Goal: Task Accomplishment & Management: Manage account settings

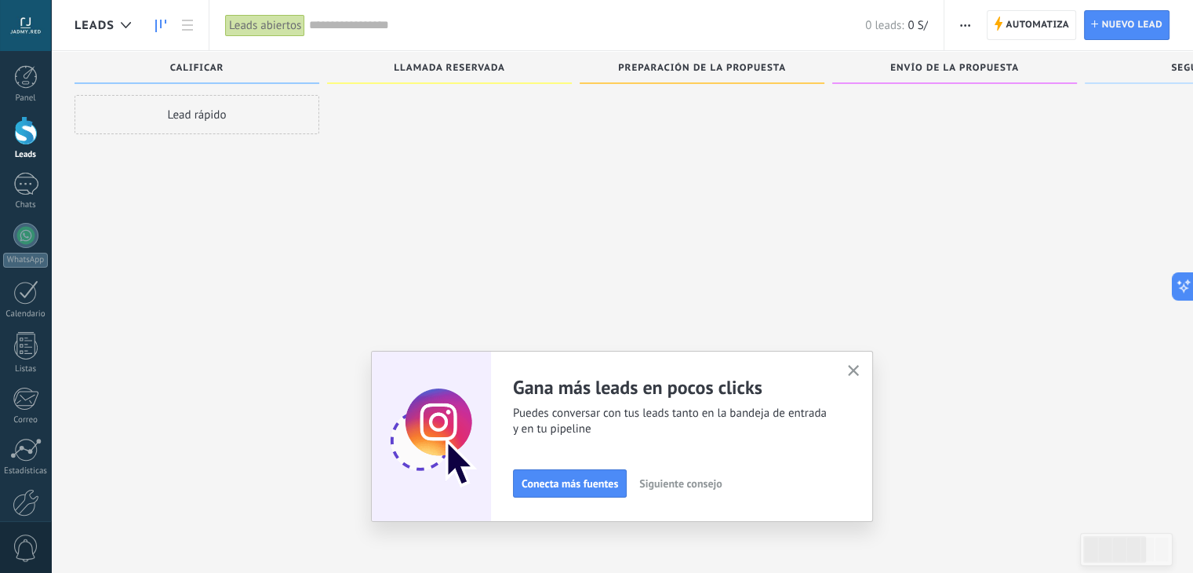
click at [857, 365] on icon "button" at bounding box center [854, 371] width 12 height 12
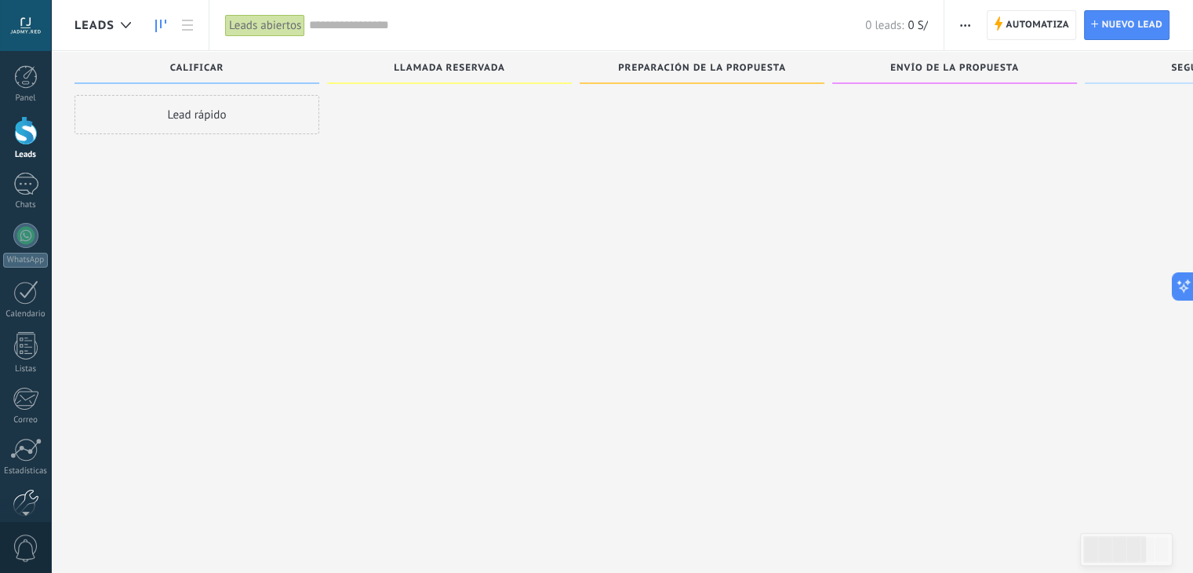
click at [25, 493] on div at bounding box center [26, 502] width 27 height 27
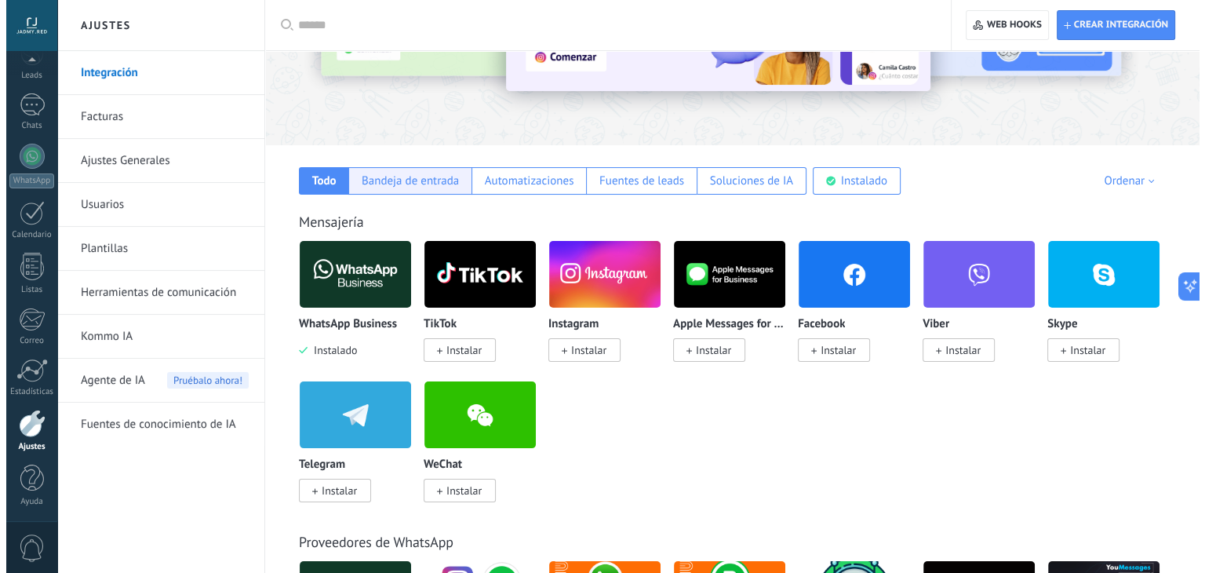
scroll to position [163, 0]
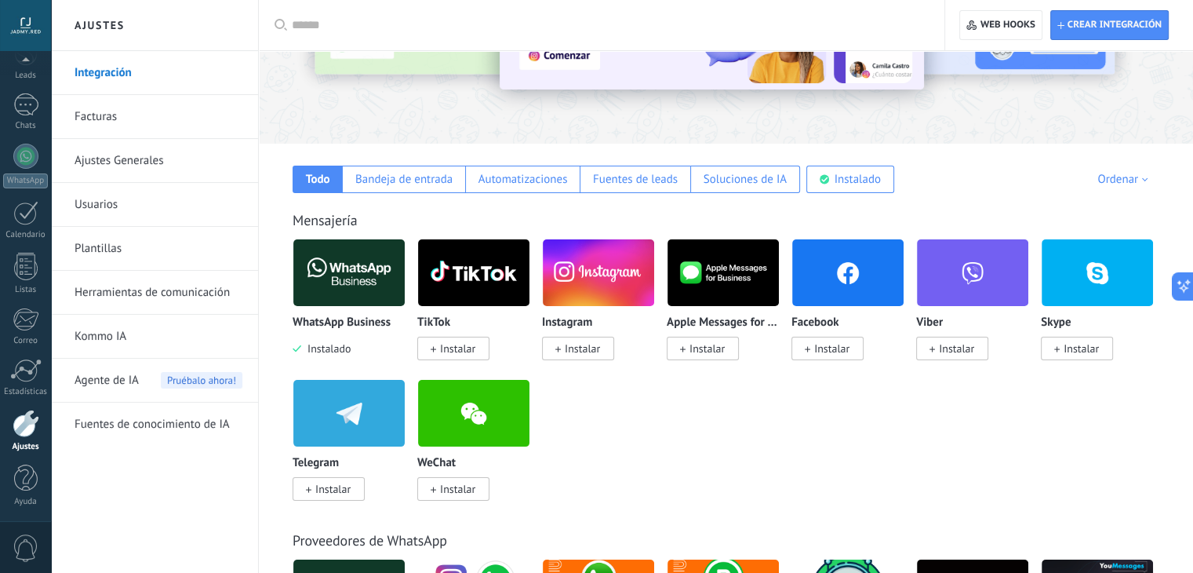
click at [351, 262] on img at bounding box center [348, 273] width 111 height 76
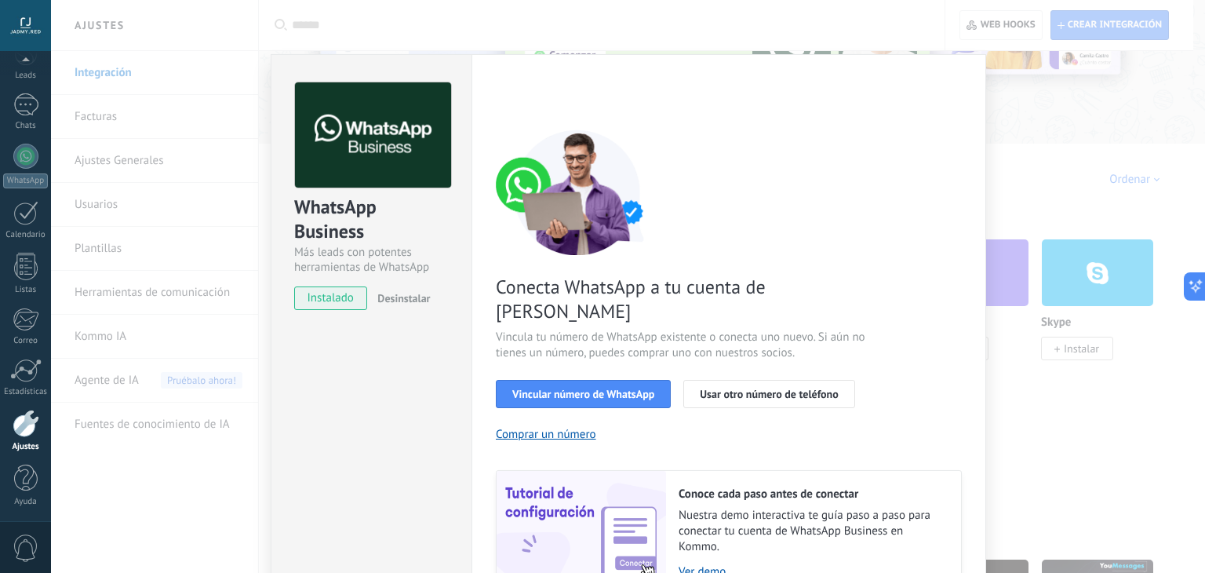
click at [478, 340] on div "Configuraciones Autorizaciones Esta pestaña registra a los usuarios que han con…" at bounding box center [729, 360] width 515 height 612
click at [650, 283] on span "Conecta WhatsApp a tu cuenta de [PERSON_NAME]" at bounding box center [682, 299] width 373 height 49
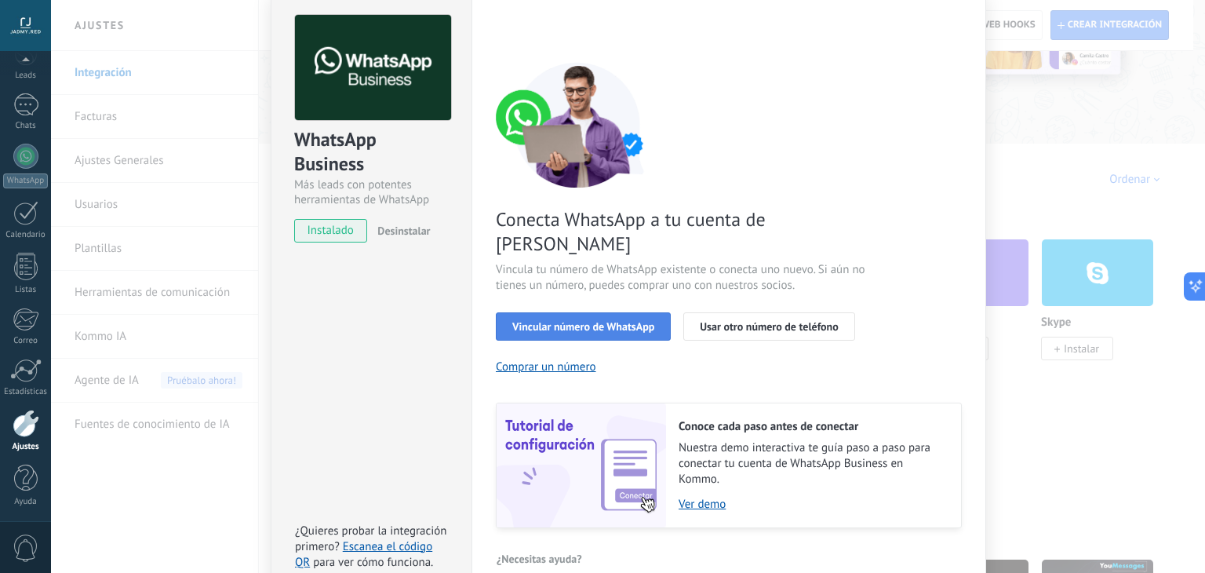
click at [639, 321] on span "Vincular número de WhatsApp" at bounding box center [583, 326] width 142 height 11
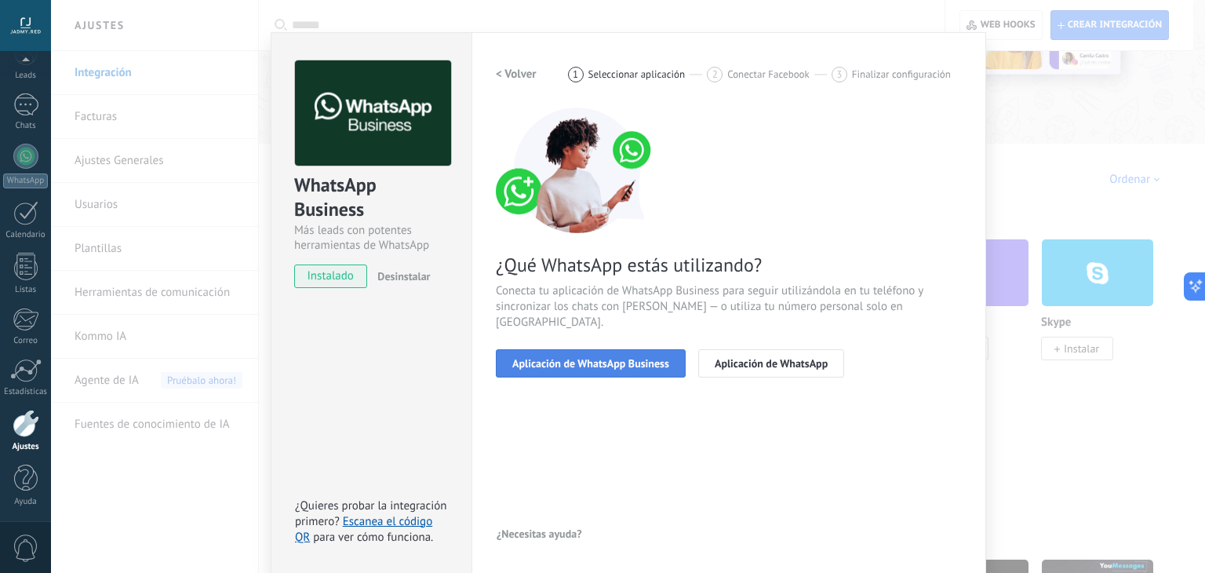
click at [569, 358] on span "Aplicación de WhatsApp Business" at bounding box center [590, 363] width 157 height 11
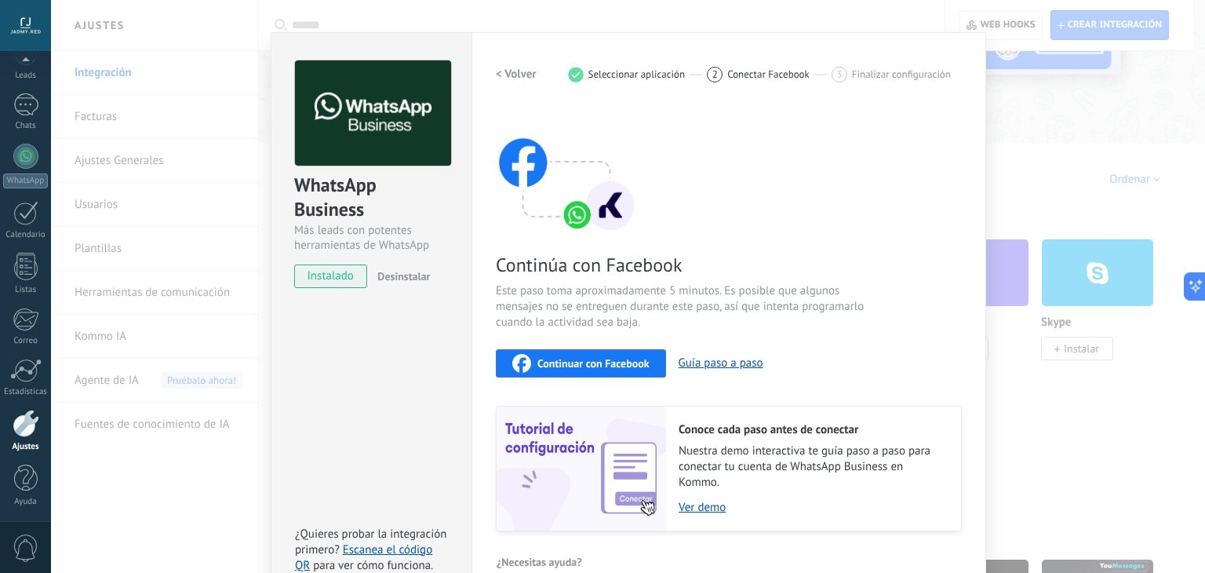
click at [580, 367] on span "Continuar con Facebook" at bounding box center [593, 363] width 112 height 11
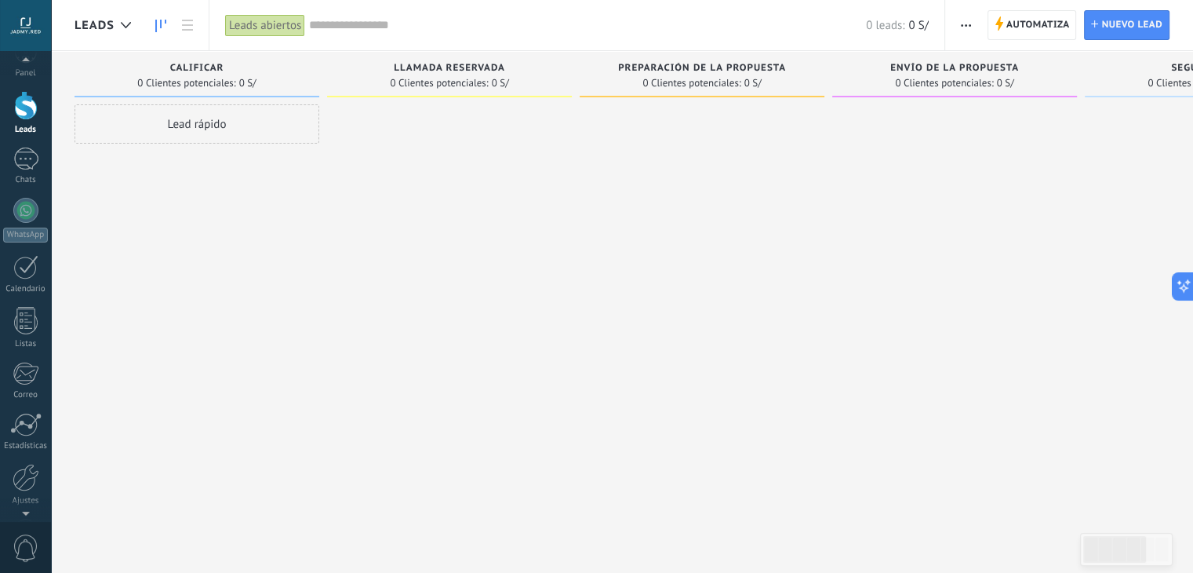
click at [40, 501] on div at bounding box center [25, 510] width 51 height 24
click at [28, 446] on div "Ajustes" at bounding box center [26, 447] width 46 height 10
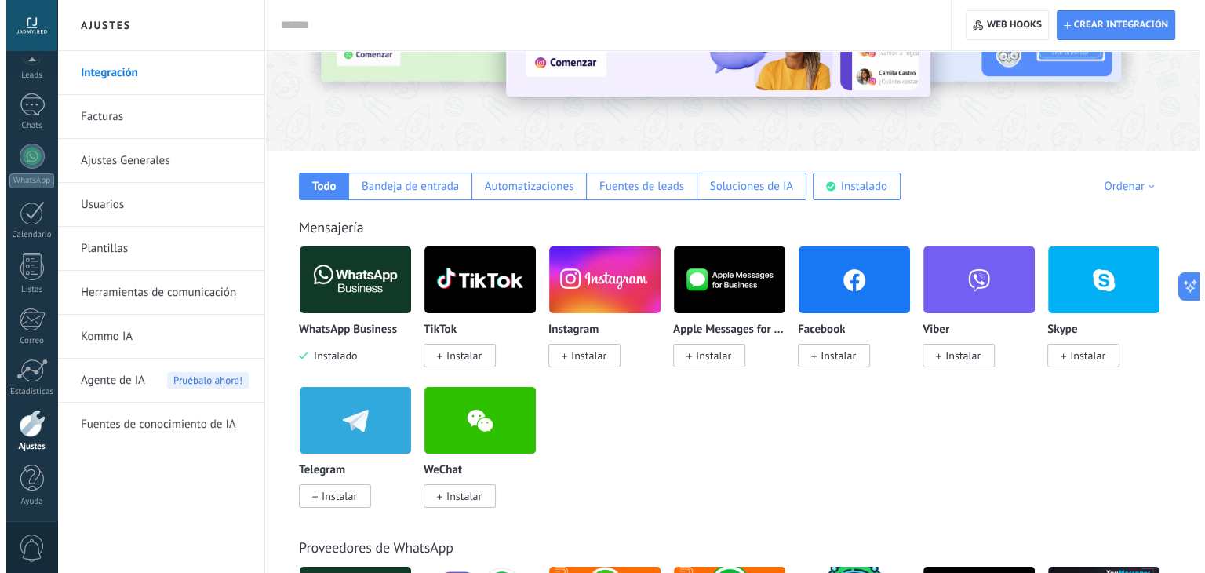
scroll to position [158, 0]
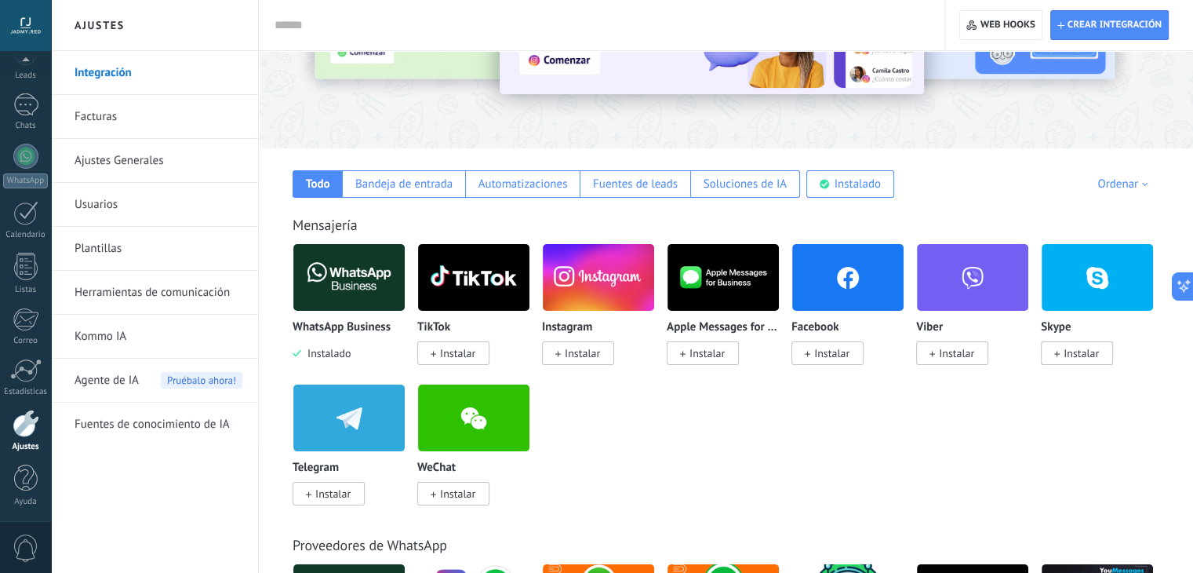
click at [355, 307] on img at bounding box center [348, 277] width 111 height 76
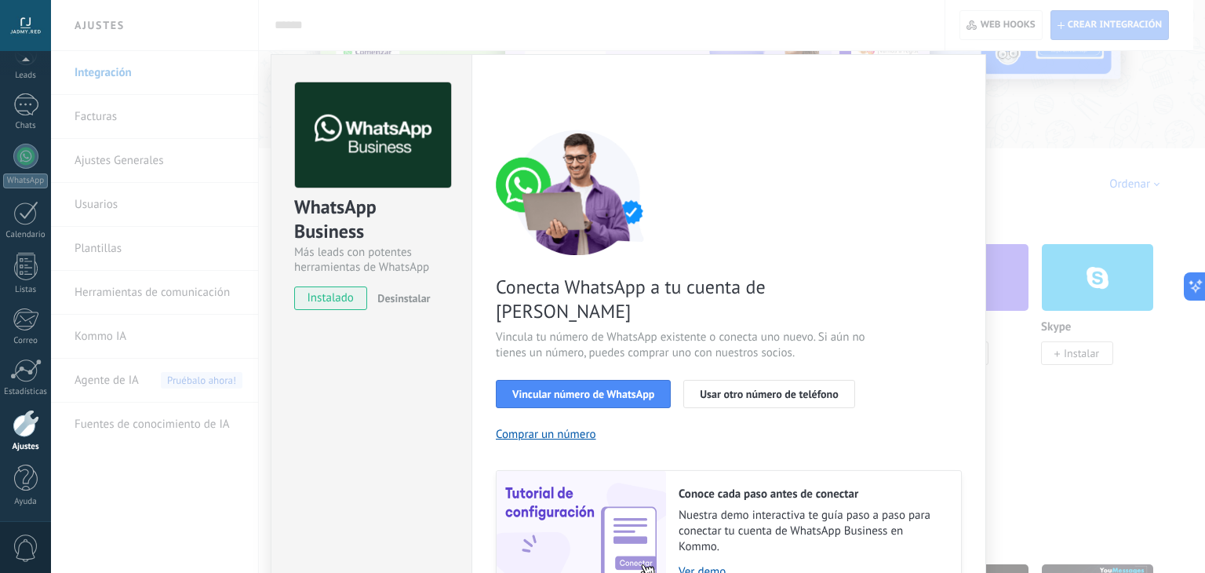
scroll to position [67, 0]
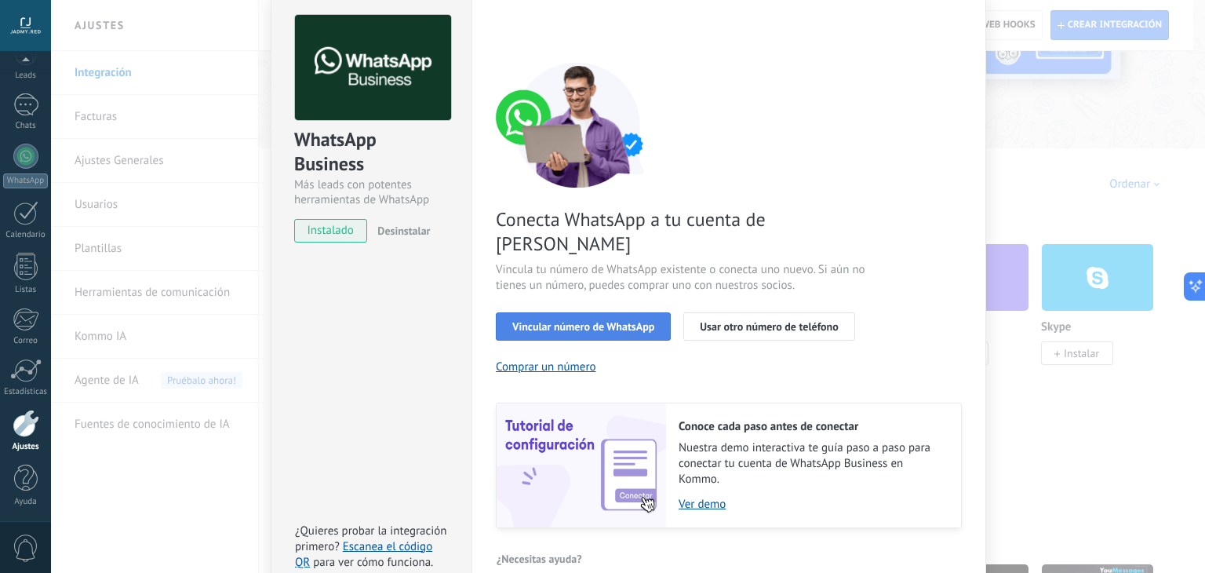
click at [592, 321] on span "Vincular número de WhatsApp" at bounding box center [583, 326] width 142 height 11
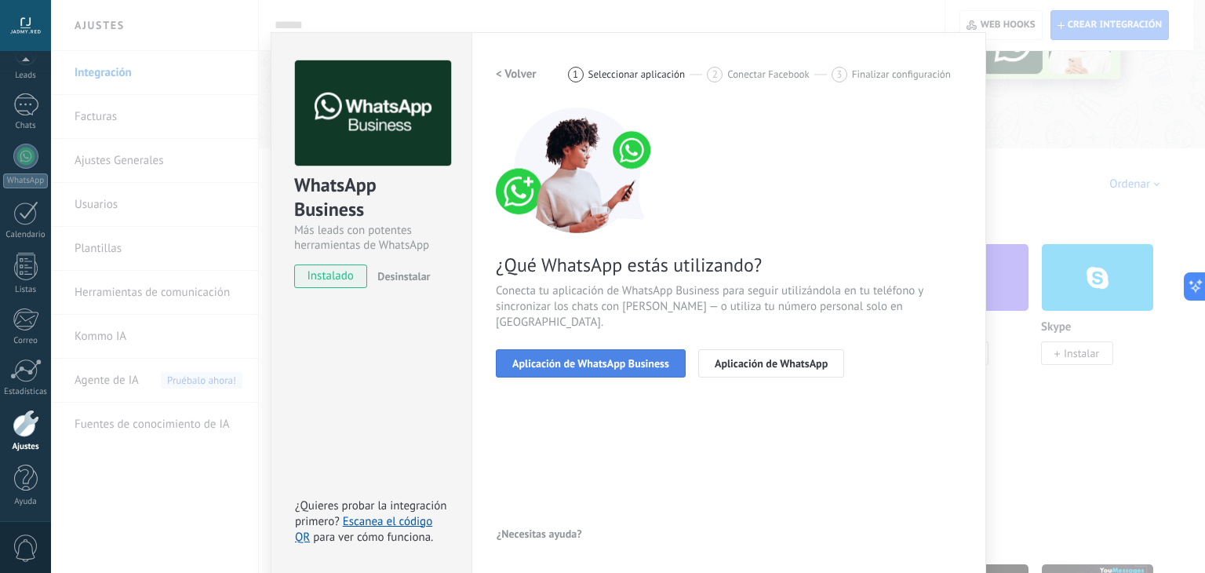
click at [610, 353] on button "Aplicación de WhatsApp Business" at bounding box center [591, 363] width 190 height 28
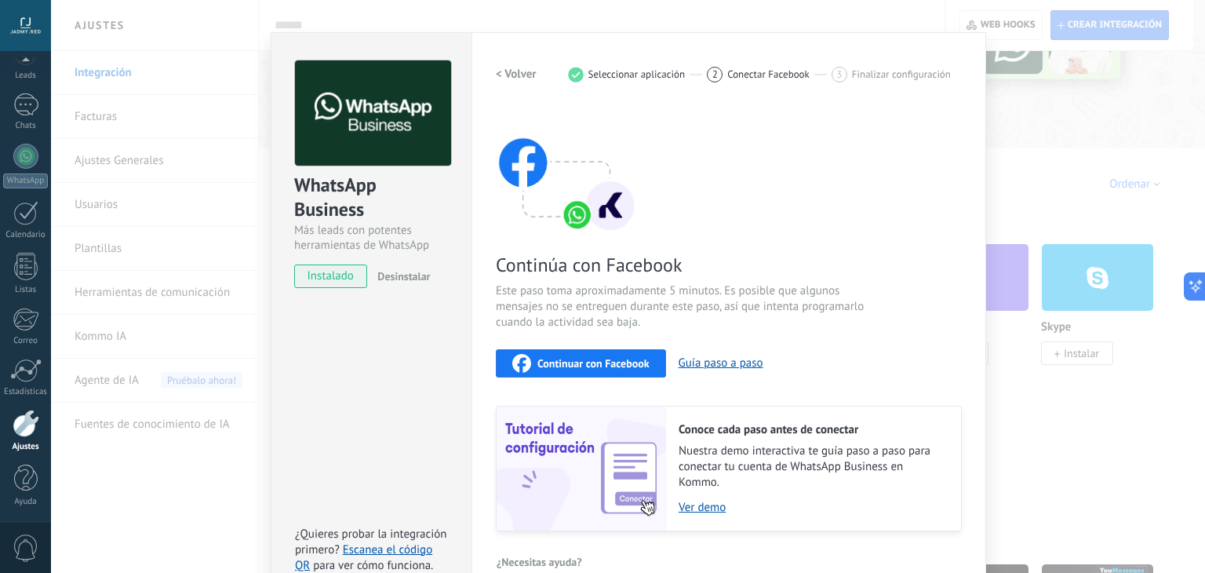
click at [610, 354] on div "Continuar con Facebook" at bounding box center [580, 363] width 137 height 19
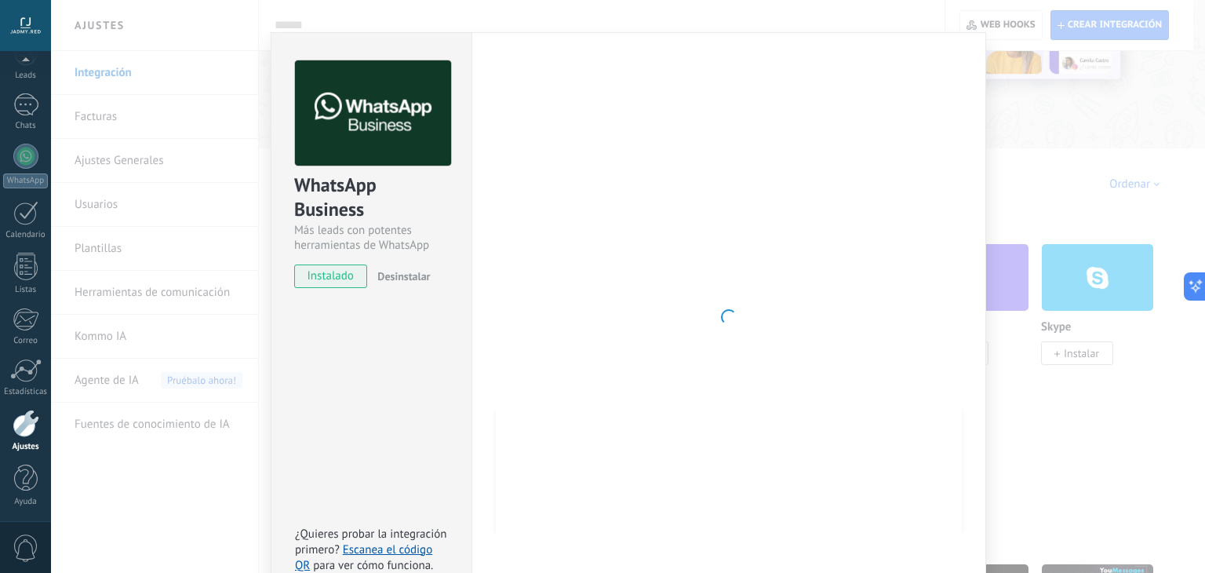
click at [837, 505] on div at bounding box center [729, 316] width 466 height 513
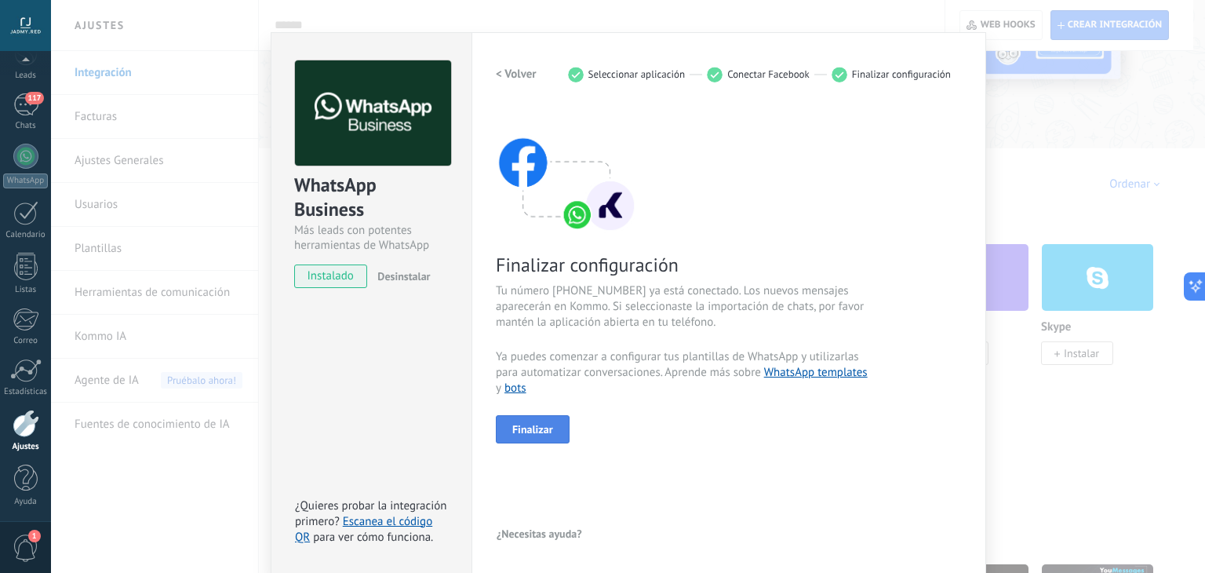
click at [534, 424] on span "Finalizar" at bounding box center [532, 429] width 41 height 11
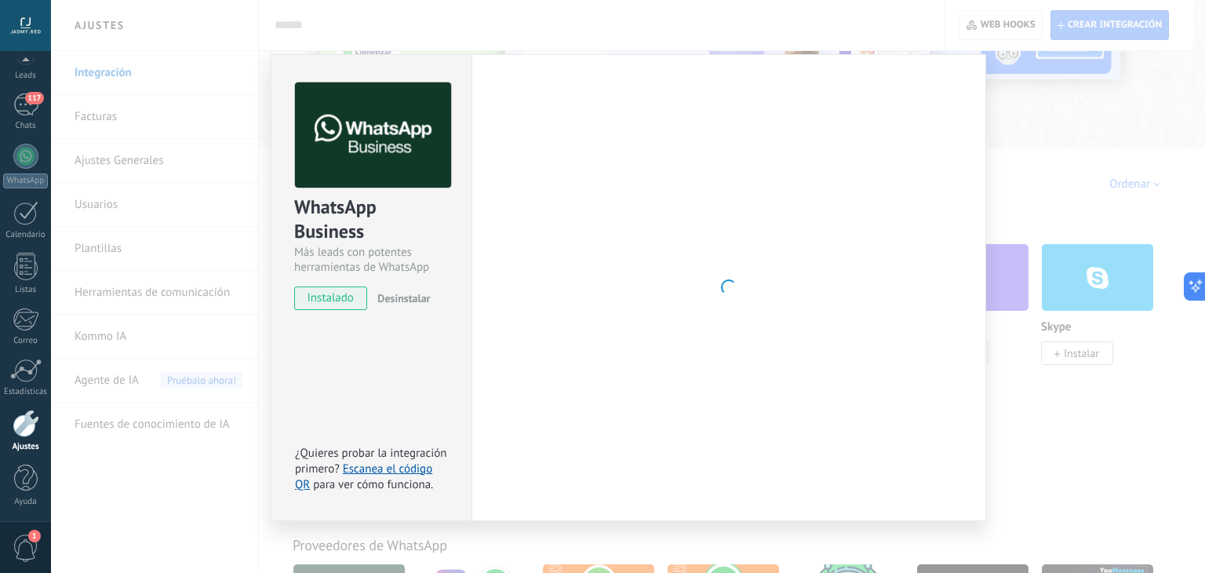
scroll to position [0, 0]
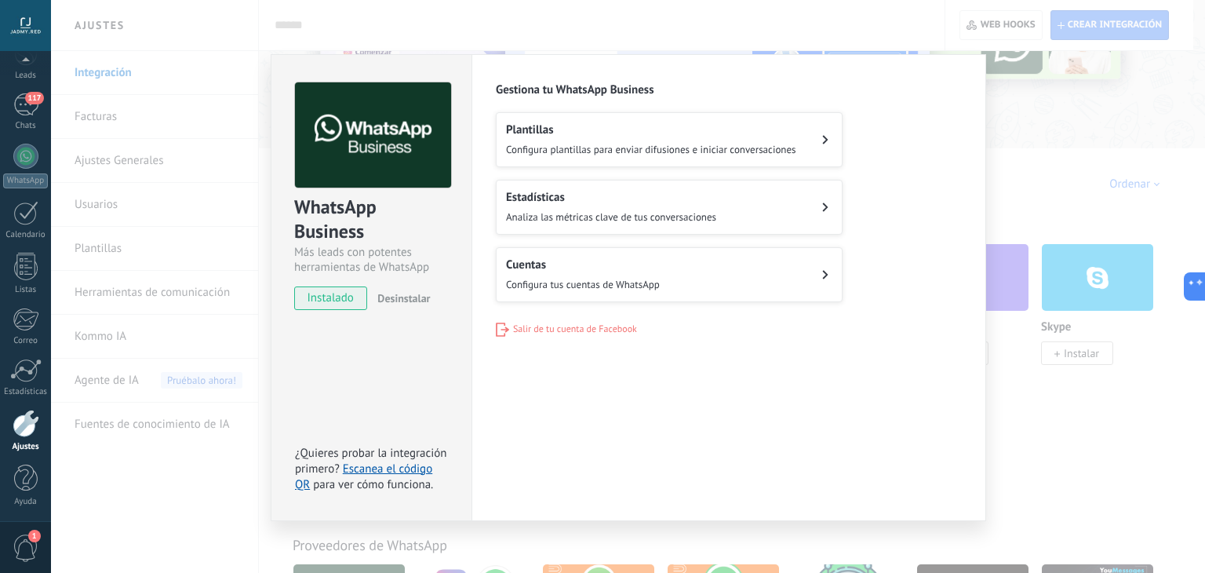
click at [823, 135] on icon at bounding box center [825, 139] width 5 height 9
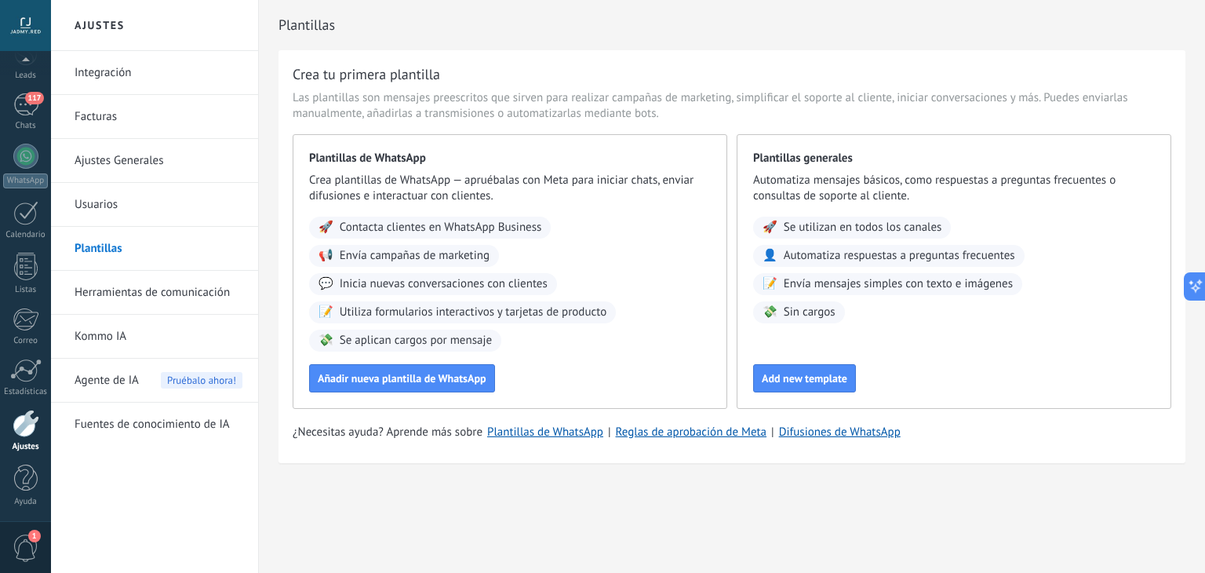
click at [122, 160] on link "Ajustes Generales" at bounding box center [159, 161] width 168 height 44
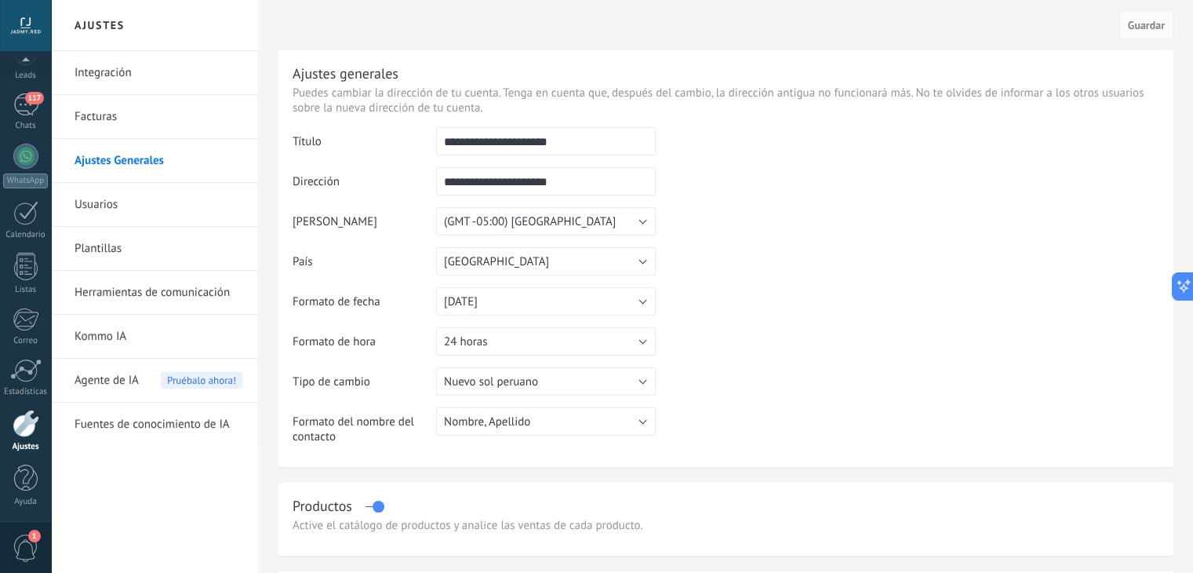
click at [136, 290] on link "Herramientas de comunicación" at bounding box center [159, 293] width 168 height 44
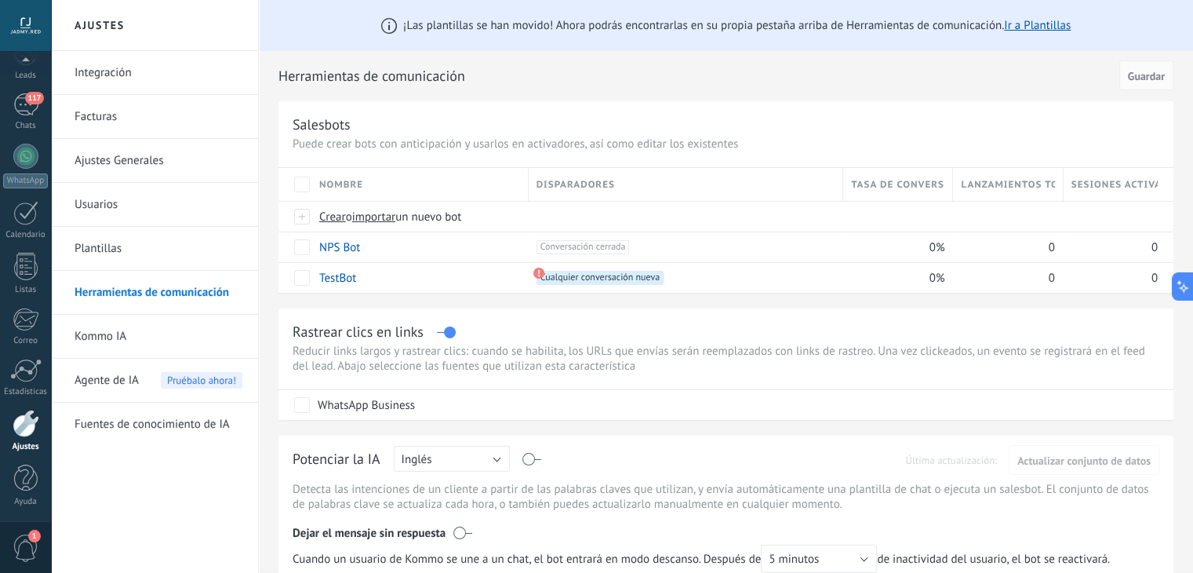
click at [106, 208] on link "Usuarios" at bounding box center [159, 205] width 168 height 44
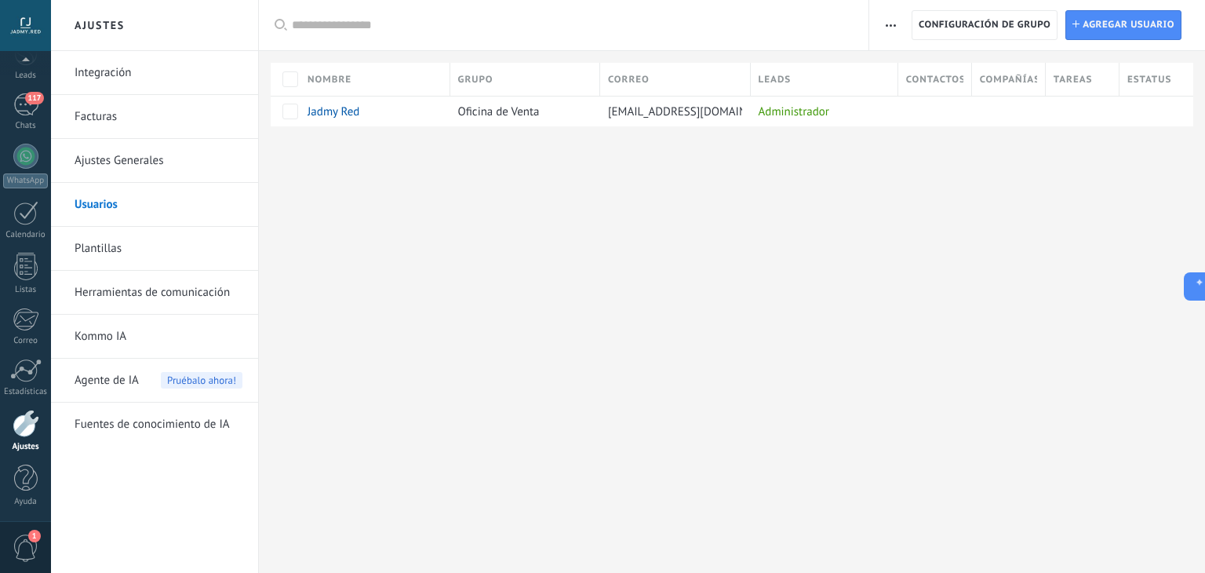
click at [94, 66] on link "Integración" at bounding box center [159, 73] width 168 height 44
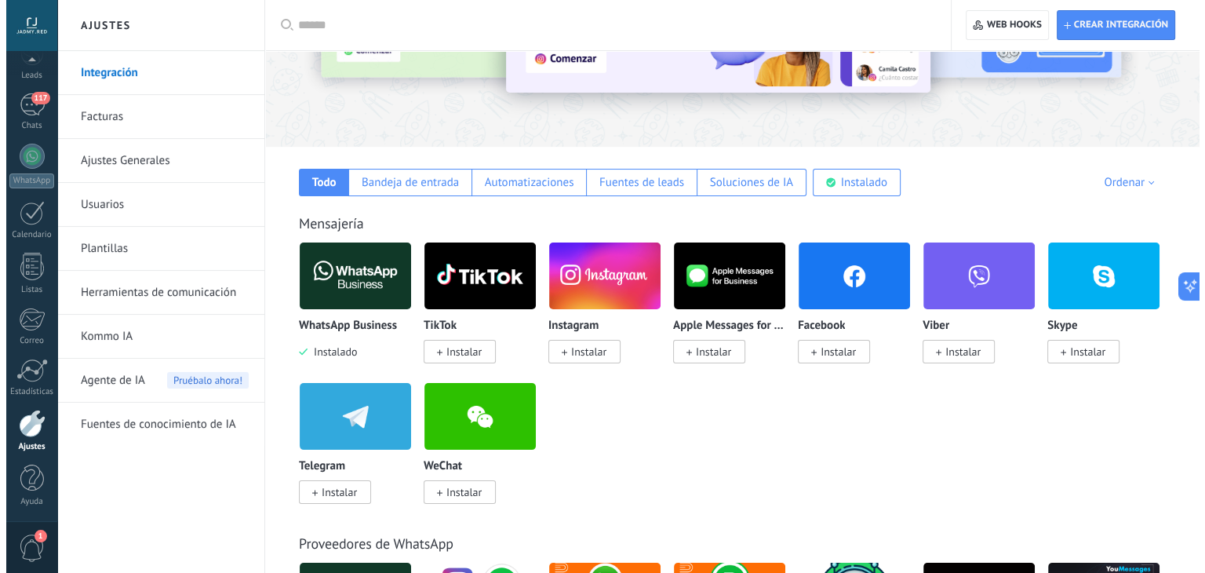
scroll to position [201, 0]
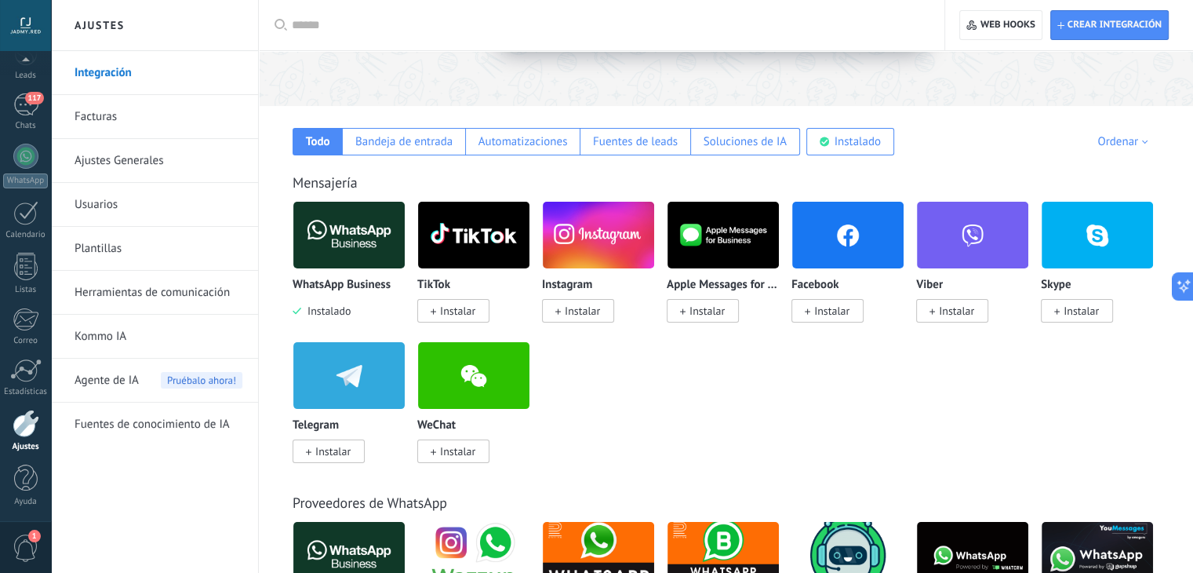
click at [463, 311] on span "Instalar" at bounding box center [457, 311] width 35 height 14
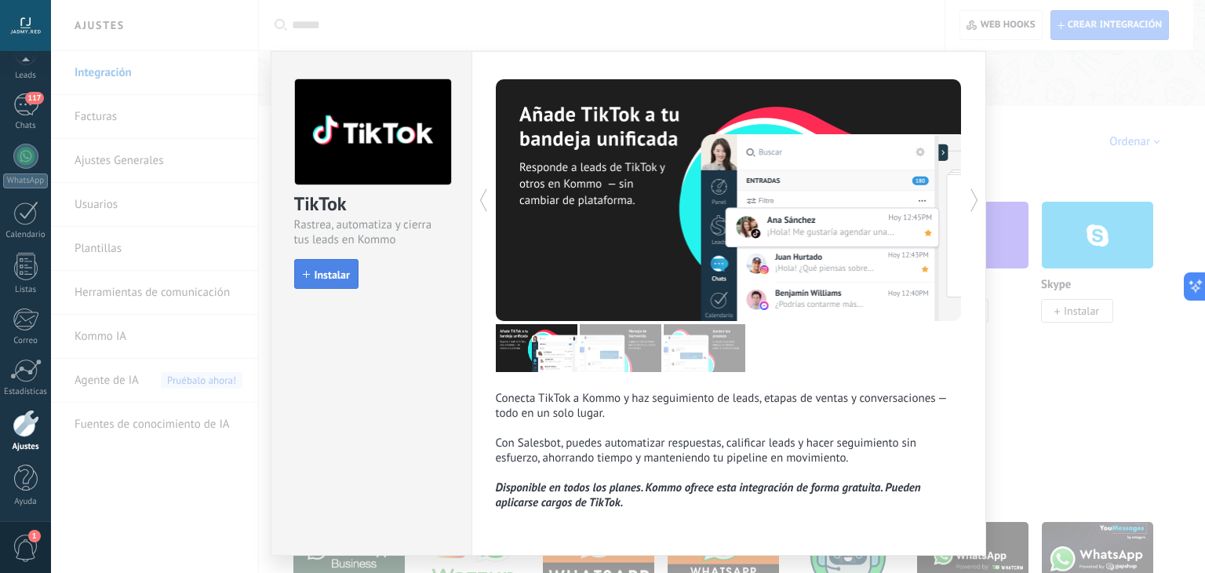
click at [345, 278] on span "Instalar" at bounding box center [332, 274] width 35 height 11
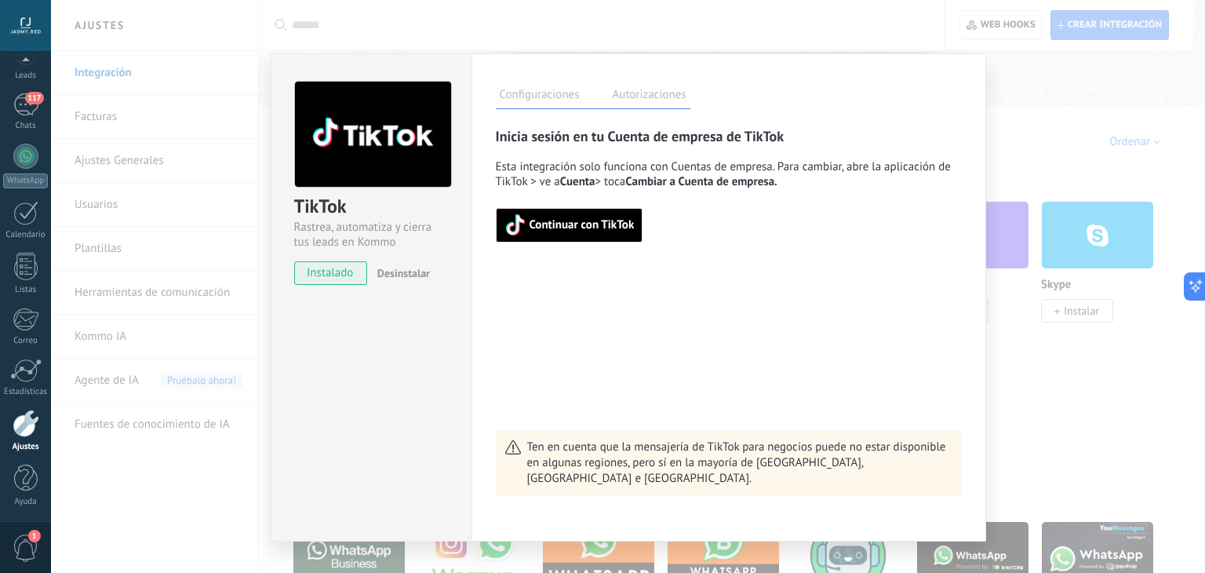
click at [580, 229] on span "Continuar con TikTok" at bounding box center [582, 225] width 105 height 11
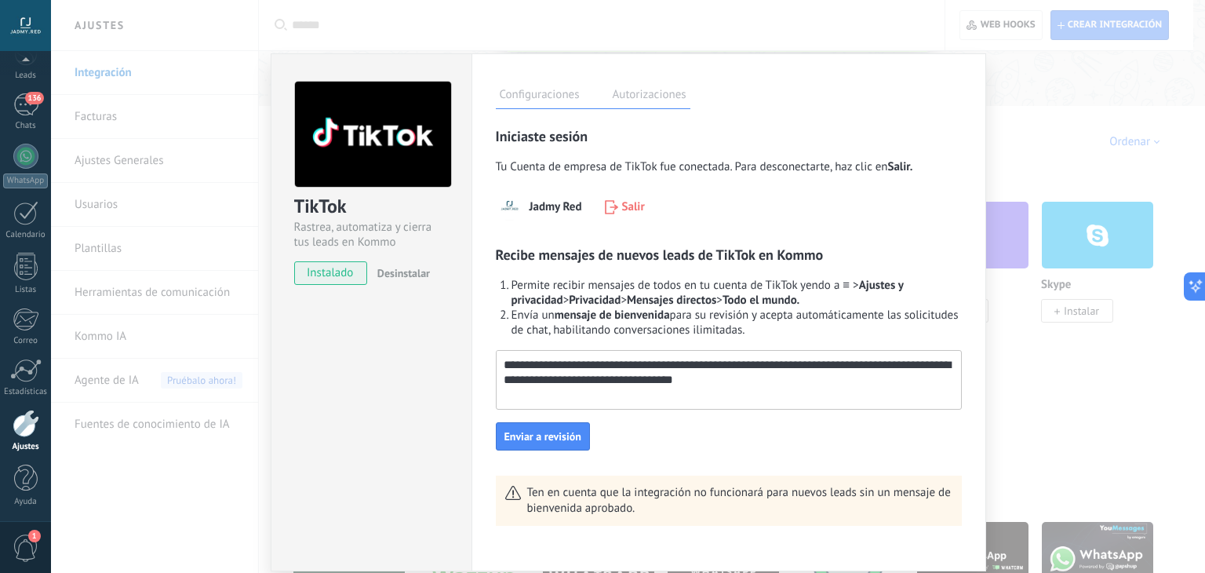
drag, startPoint x: 756, startPoint y: 388, endPoint x: 486, endPoint y: 365, distance: 270.1
click at [486, 365] on div "Configuraciones Autorizaciones [PERSON_NAME] registra a los usuarios que han co…" at bounding box center [729, 312] width 515 height 518
paste textarea "**********"
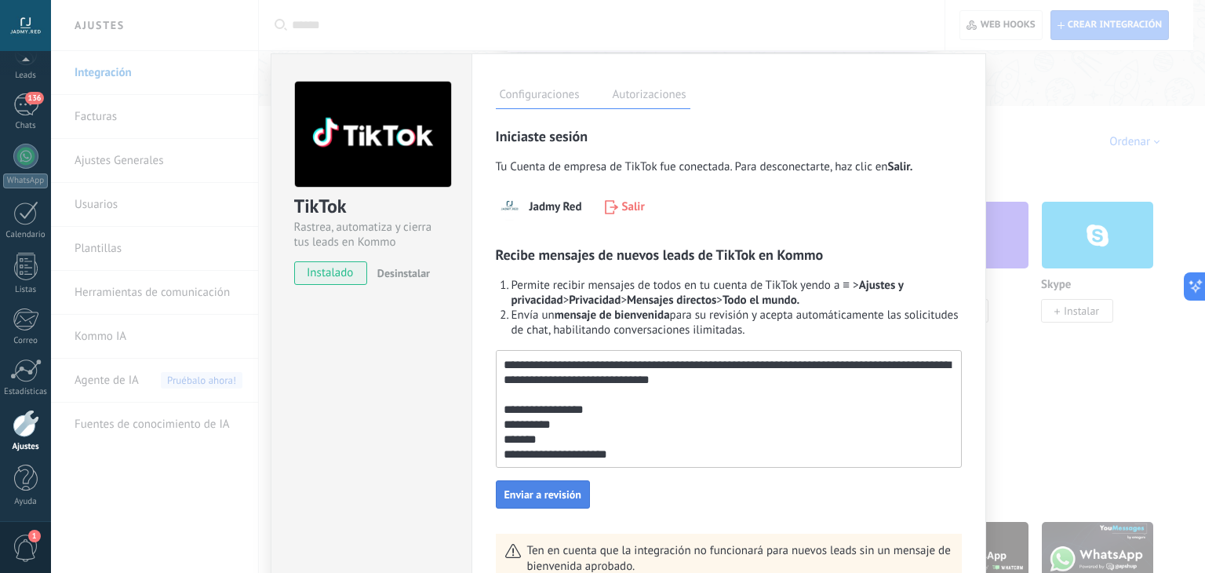
type textarea "**********"
click at [554, 500] on span "Enviar a revisión" at bounding box center [542, 494] width 77 height 11
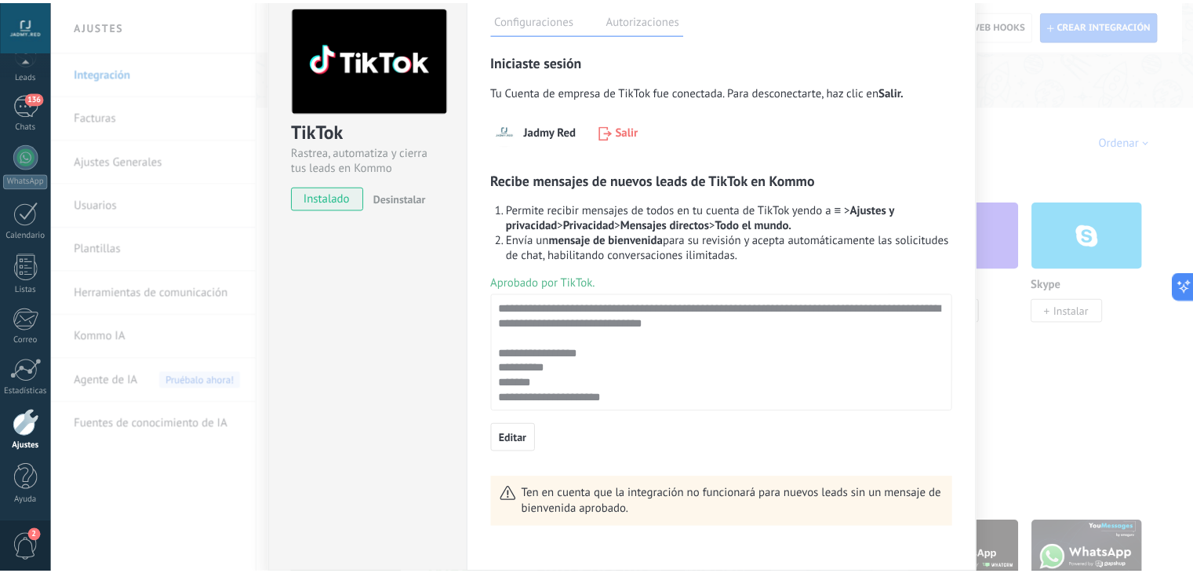
scroll to position [0, 0]
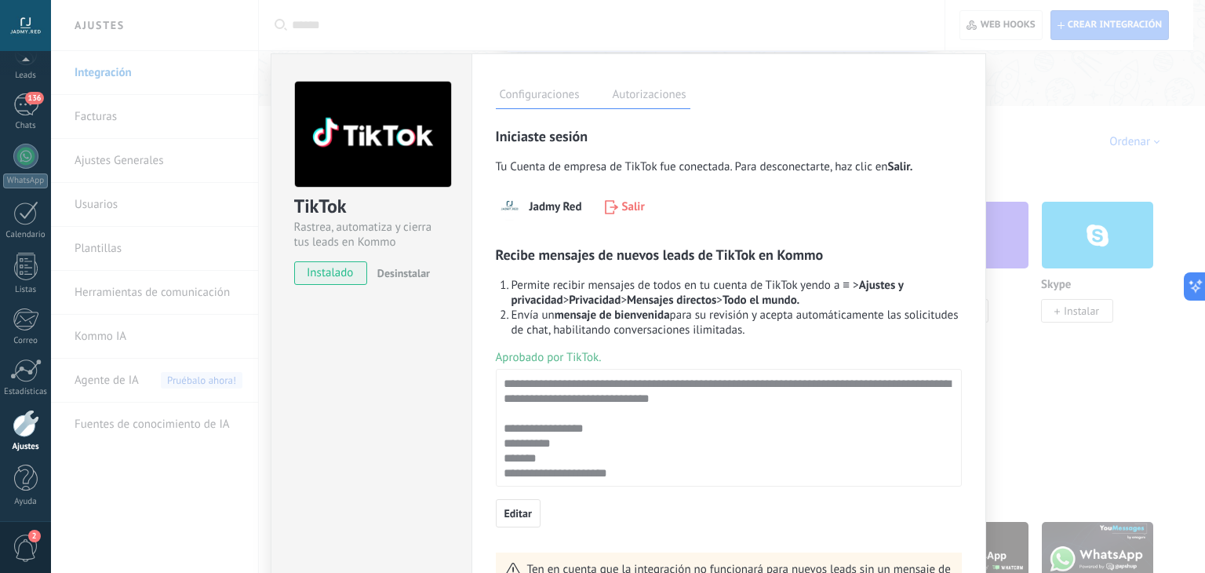
click at [642, 97] on label "Autorizaciones" at bounding box center [650, 97] width 82 height 23
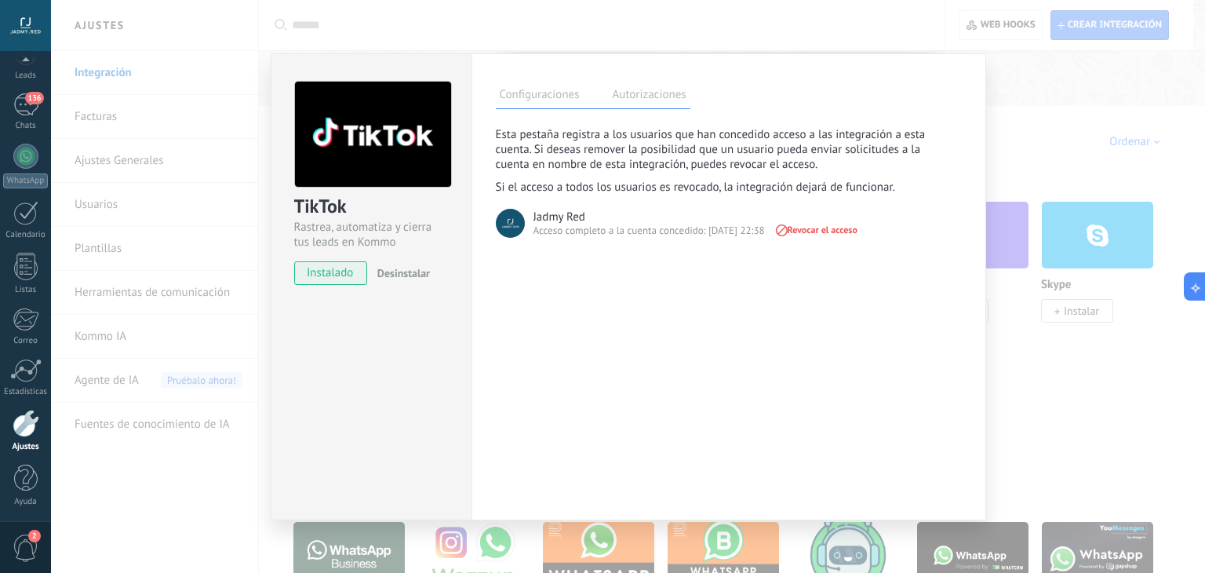
click at [821, 364] on div "Configuraciones Autorizaciones [PERSON_NAME] registra a los usuarios que han co…" at bounding box center [729, 286] width 515 height 467
click at [1051, 144] on div "TikTok Rastrea, automatiza y cierra tus leads en Kommo instalado Desinstalar Co…" at bounding box center [628, 286] width 1154 height 573
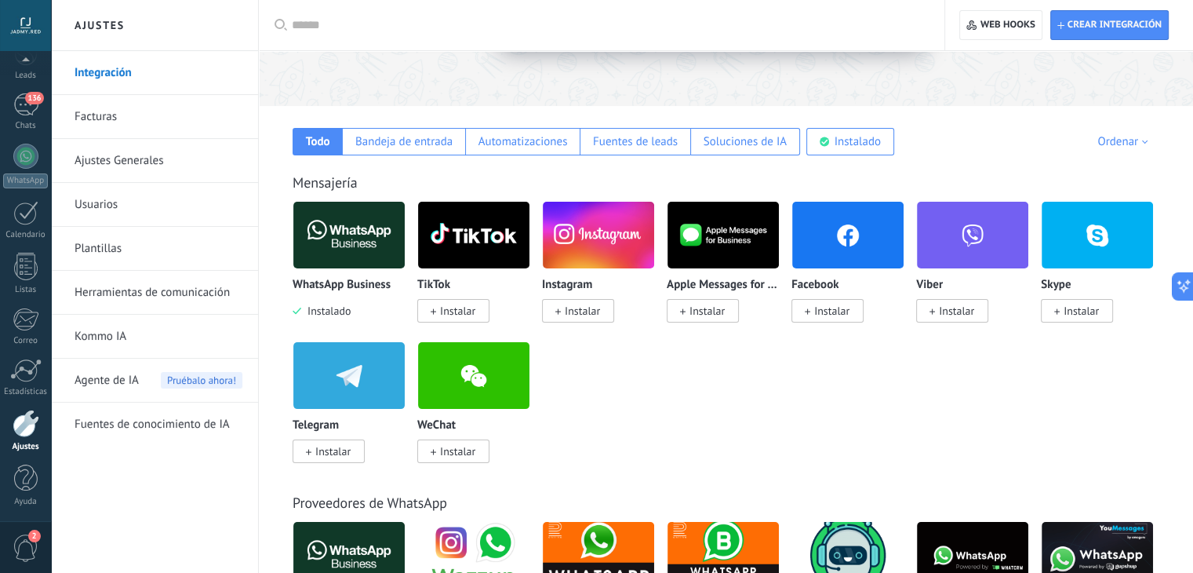
click at [478, 257] on img at bounding box center [473, 235] width 111 height 76
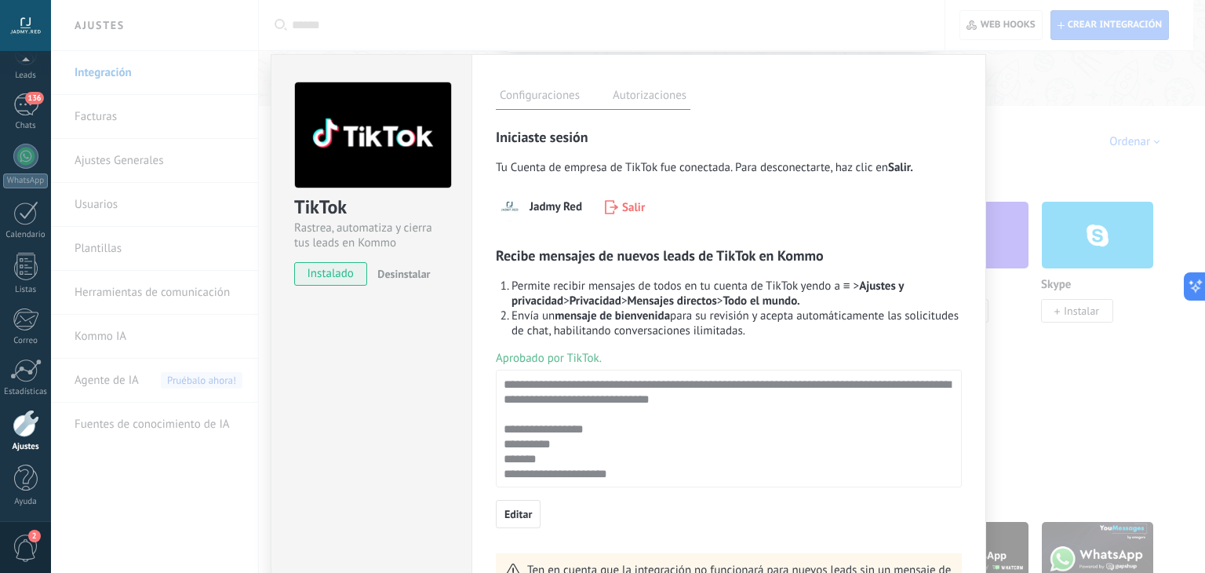
click at [1040, 169] on div "TikTok Rastrea, automatiza y cierra tus leads en Kommo instalado Desinstalar Co…" at bounding box center [628, 286] width 1154 height 573
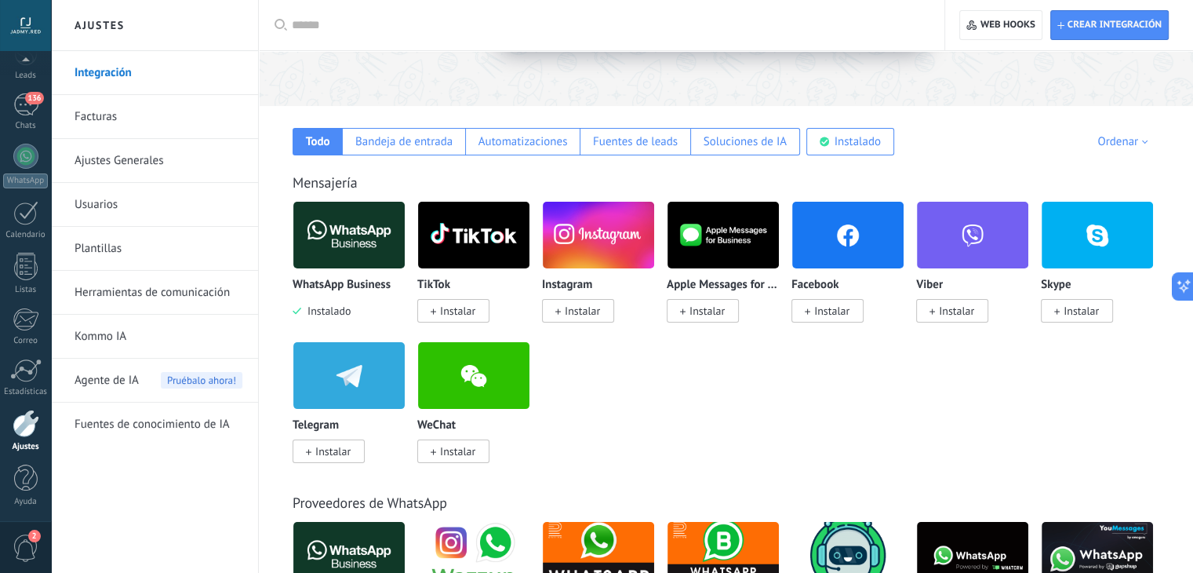
click at [596, 240] on img at bounding box center [598, 235] width 111 height 76
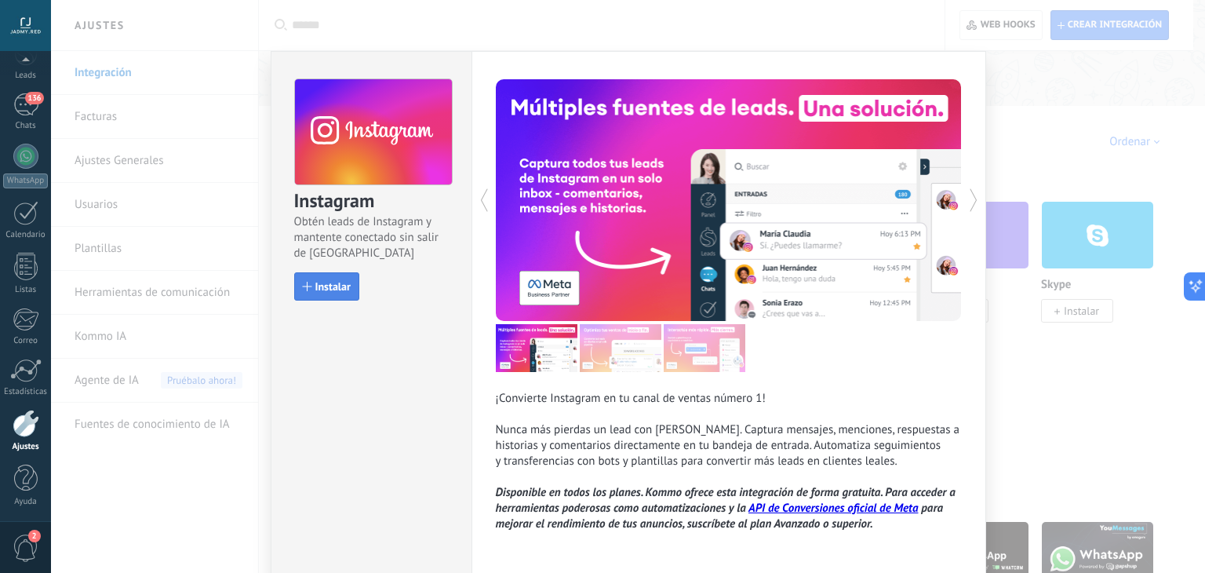
click at [336, 290] on span "Instalar" at bounding box center [332, 286] width 35 height 11
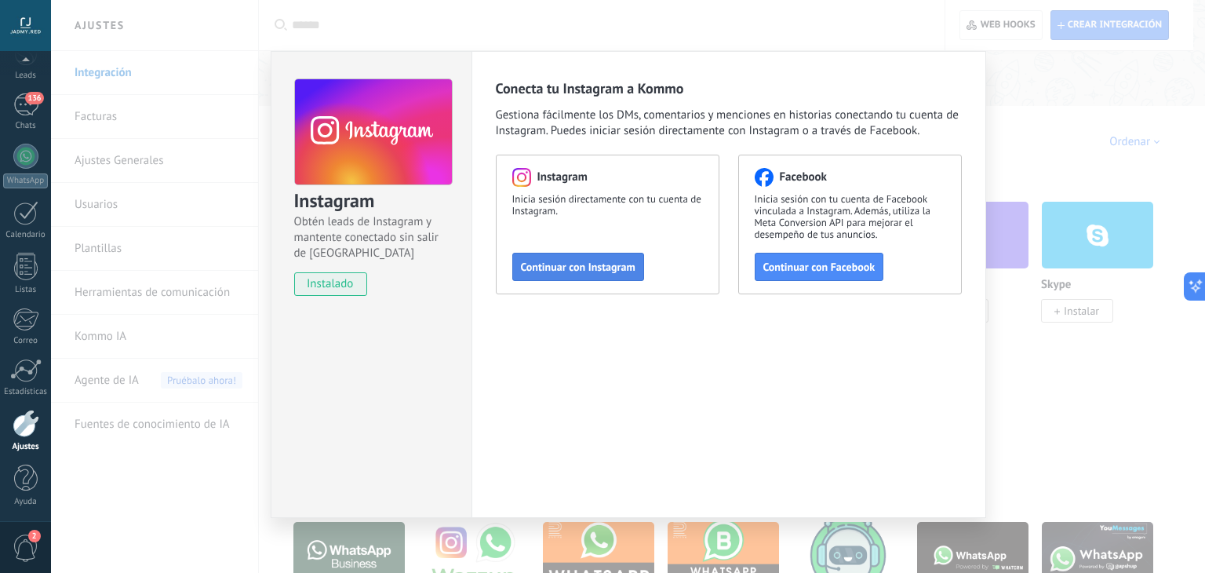
click at [620, 266] on span "Continuar con Instagram" at bounding box center [578, 266] width 115 height 11
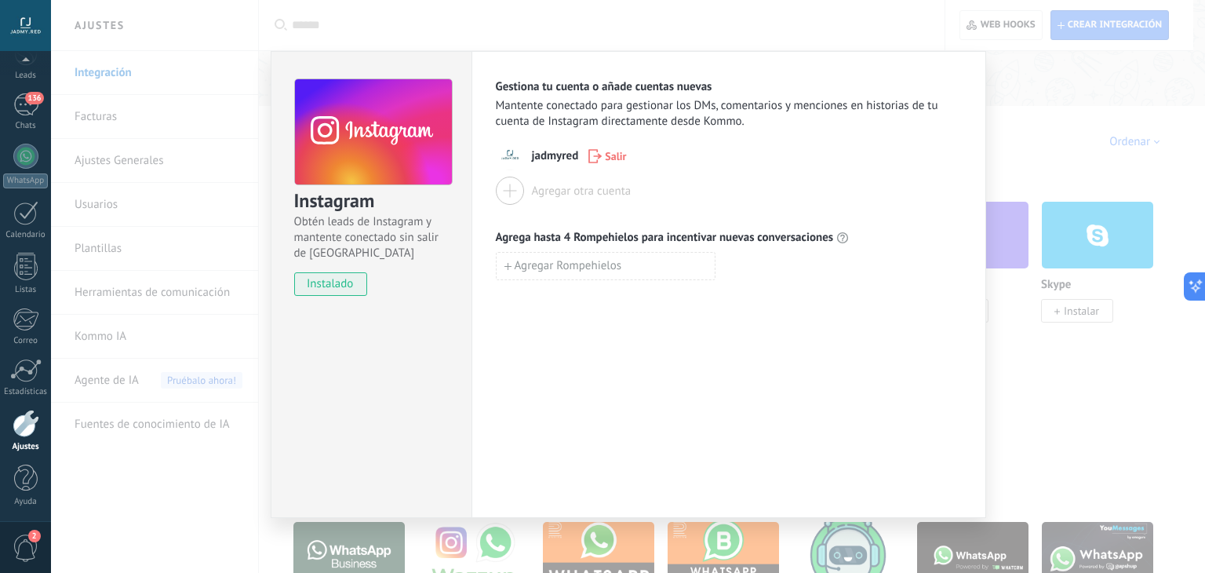
click at [1076, 75] on div "Instagram Obtén leads de Instagram y mantente conectado sin salir de Kommo inst…" at bounding box center [628, 286] width 1154 height 573
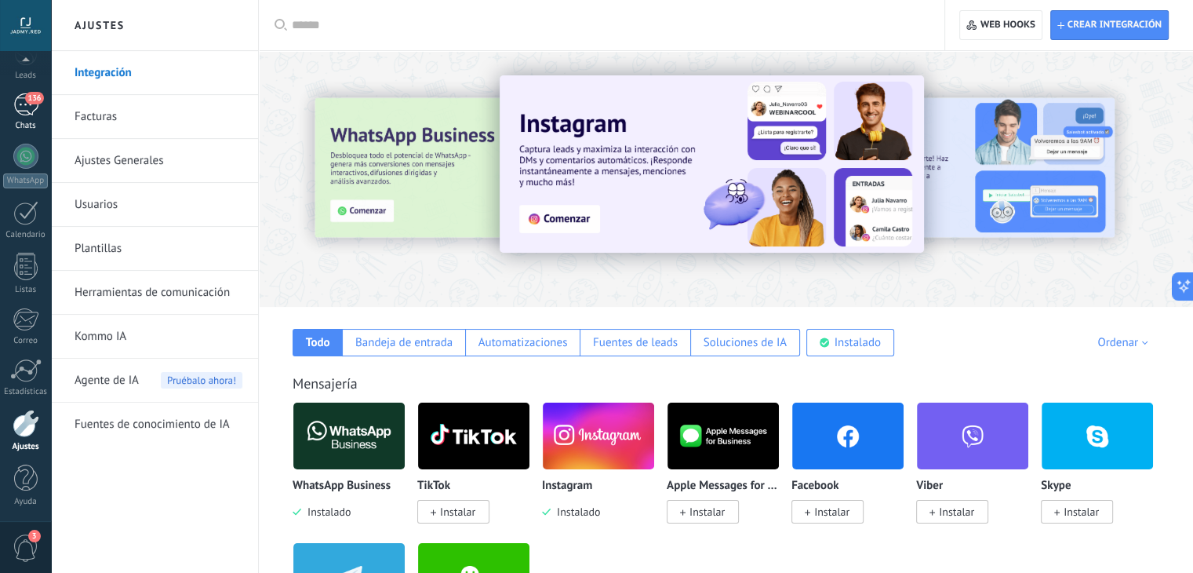
click at [27, 101] on span "136" at bounding box center [34, 98] width 18 height 13
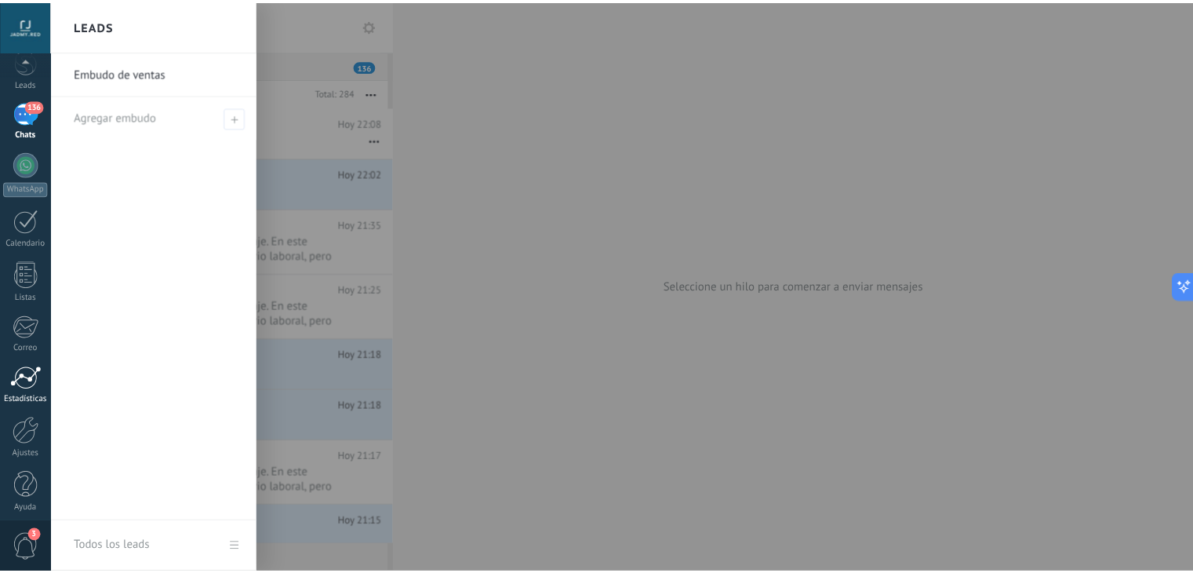
scroll to position [79, 0]
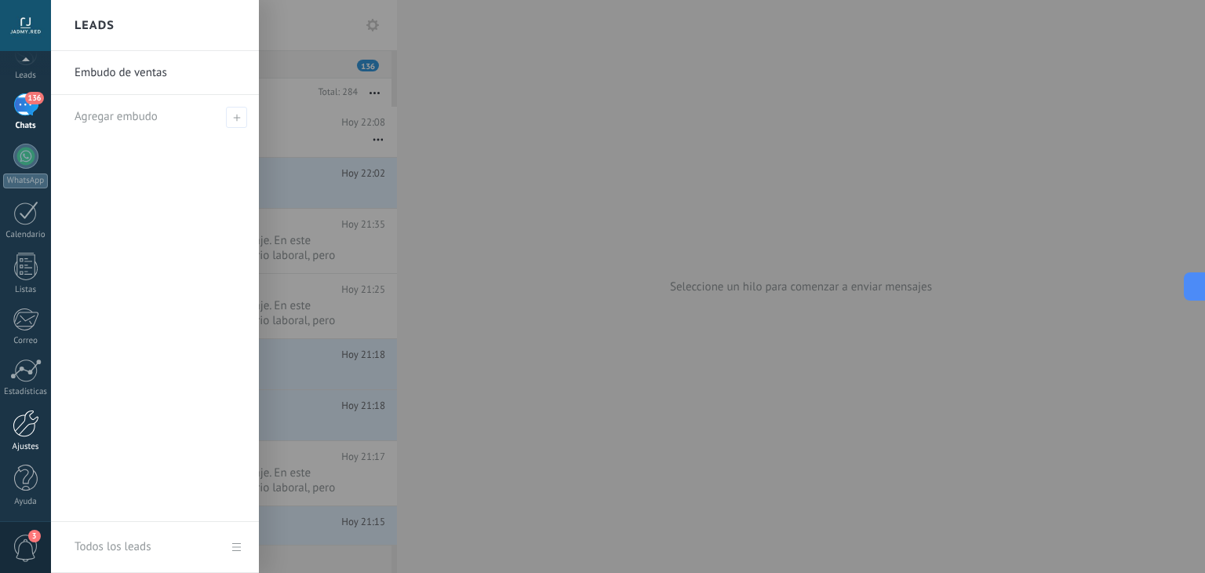
click at [21, 442] on div "Ajustes" at bounding box center [26, 447] width 46 height 10
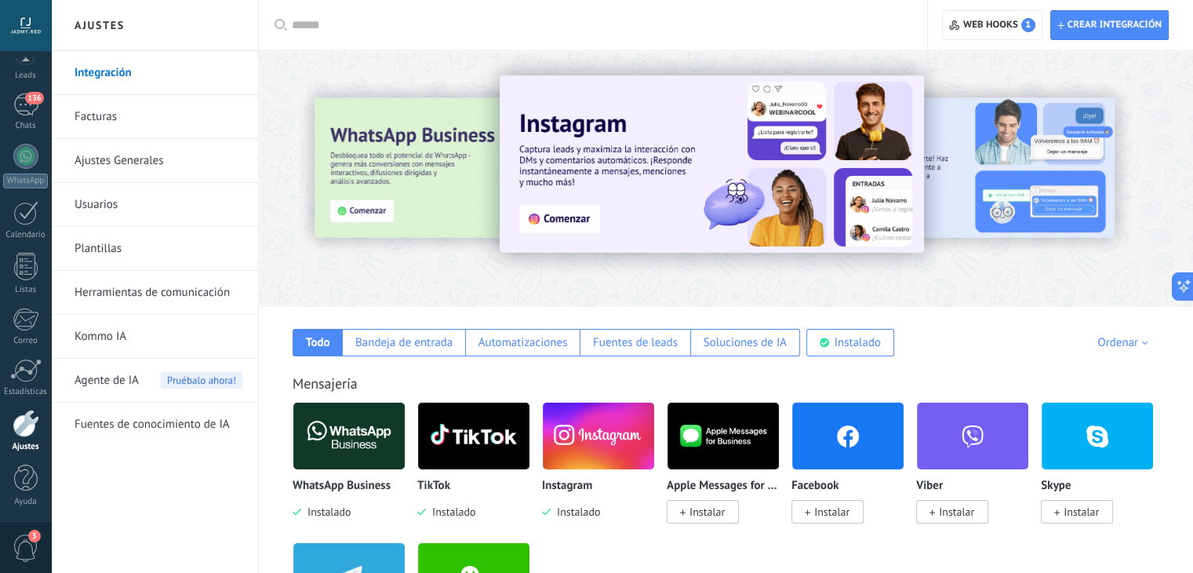
click at [129, 302] on link "Herramientas de comunicación" at bounding box center [159, 293] width 168 height 44
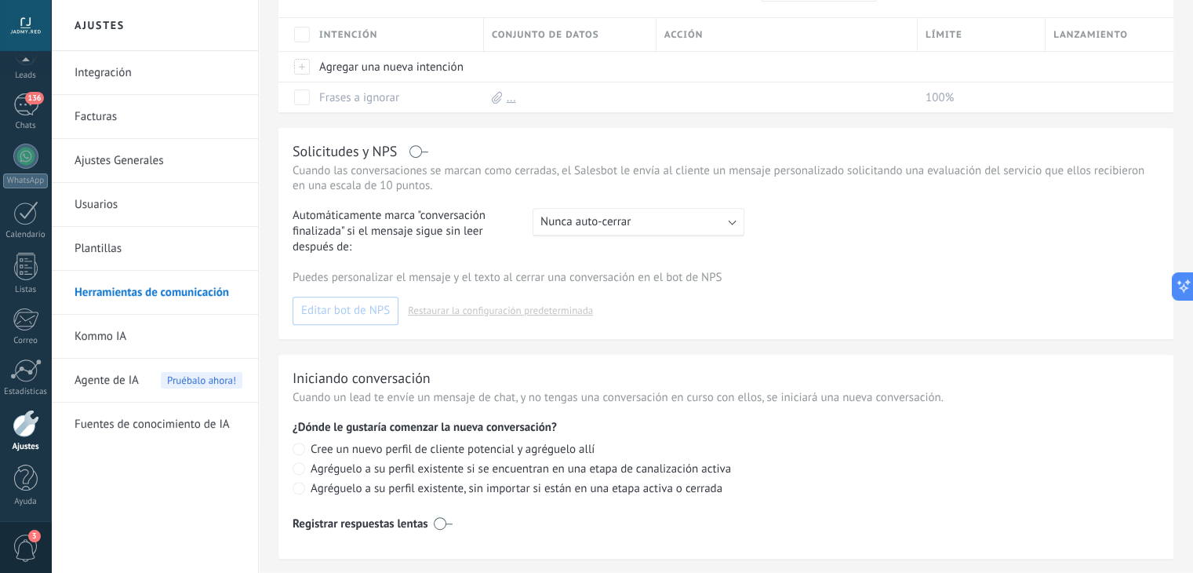
scroll to position [641, 0]
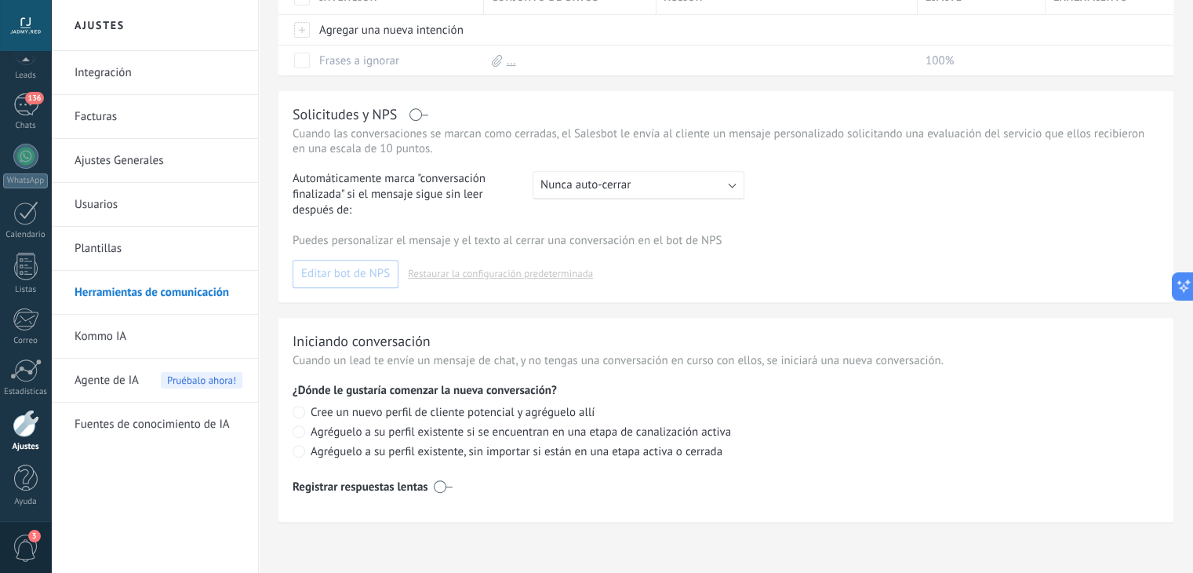
click at [21, 550] on span "3" at bounding box center [26, 547] width 27 height 27
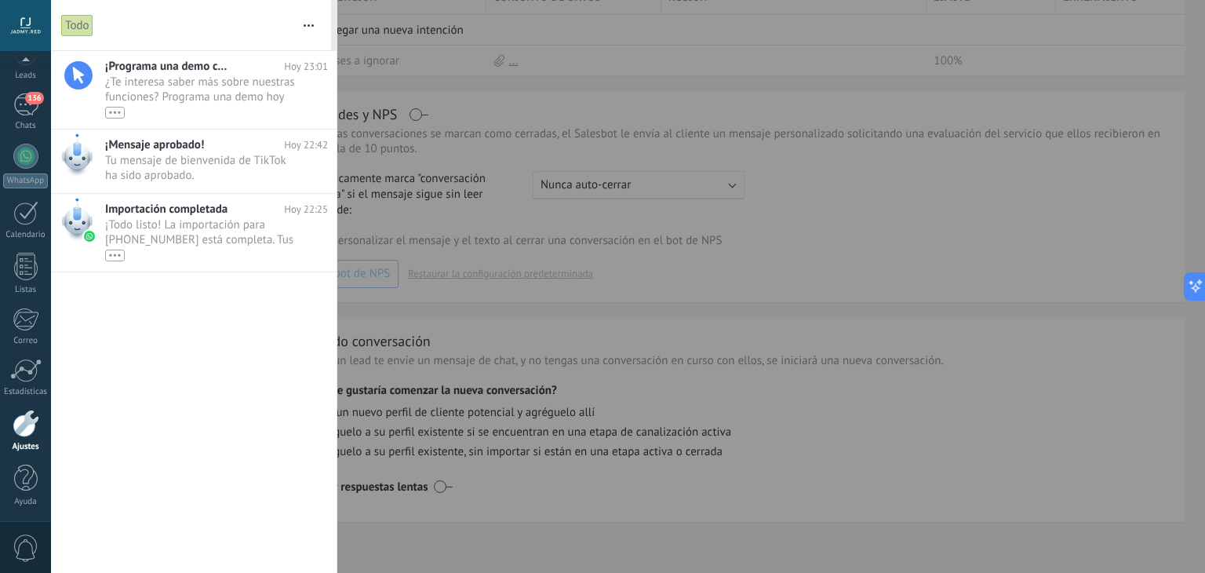
click at [442, 68] on div at bounding box center [602, 286] width 1205 height 573
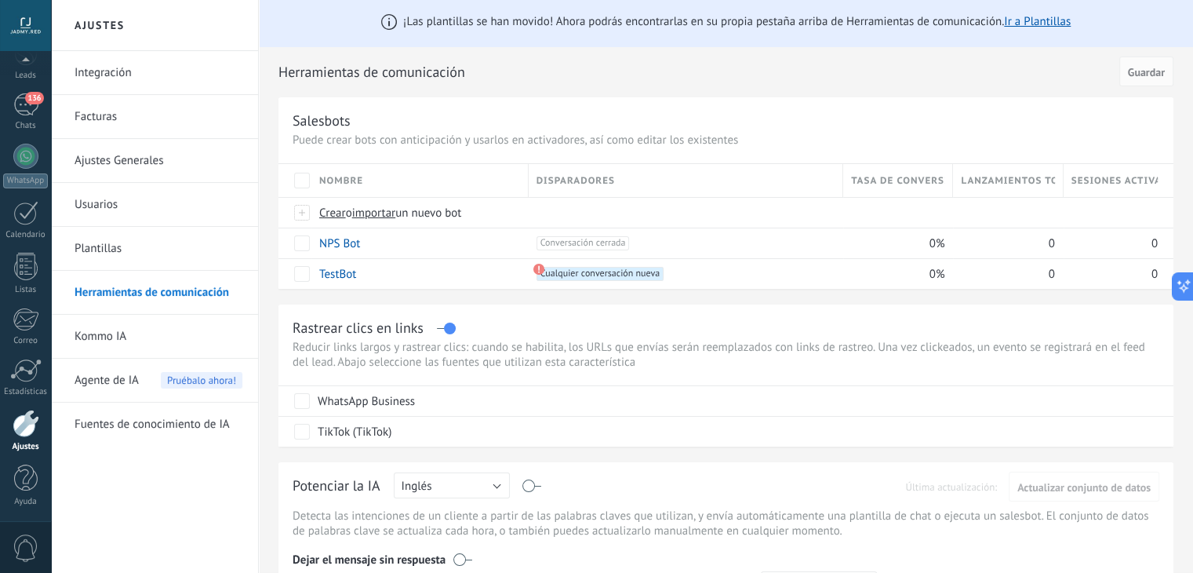
scroll to position [0, 0]
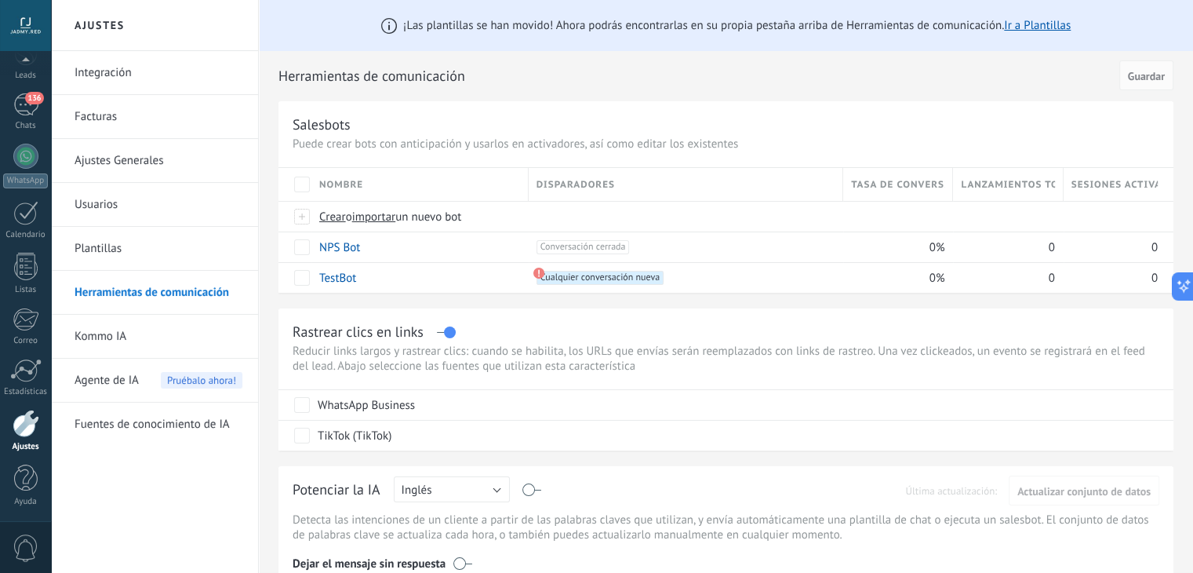
click at [121, 220] on link "Usuarios" at bounding box center [159, 205] width 168 height 44
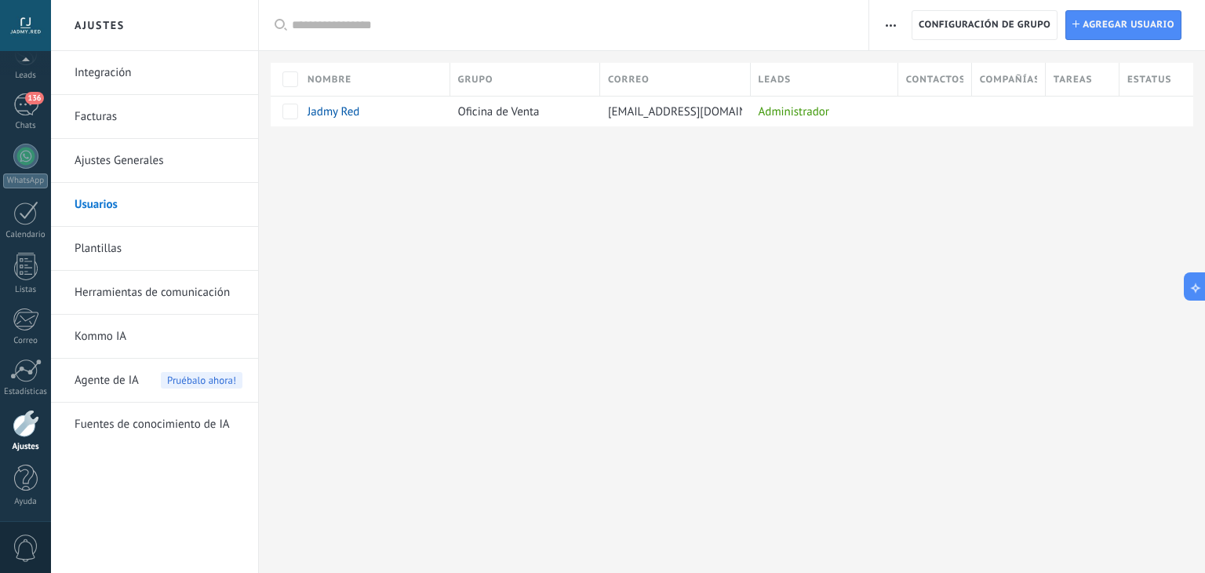
click at [118, 329] on link "Kommo IA" at bounding box center [159, 337] width 168 height 44
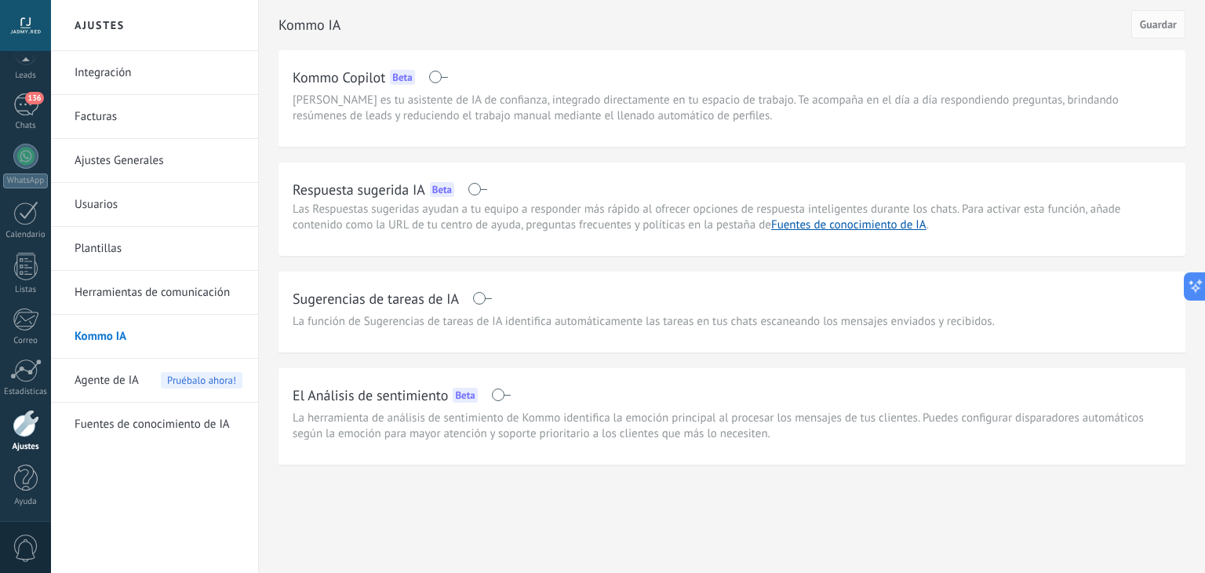
click at [129, 142] on link "Ajustes Generales" at bounding box center [159, 161] width 168 height 44
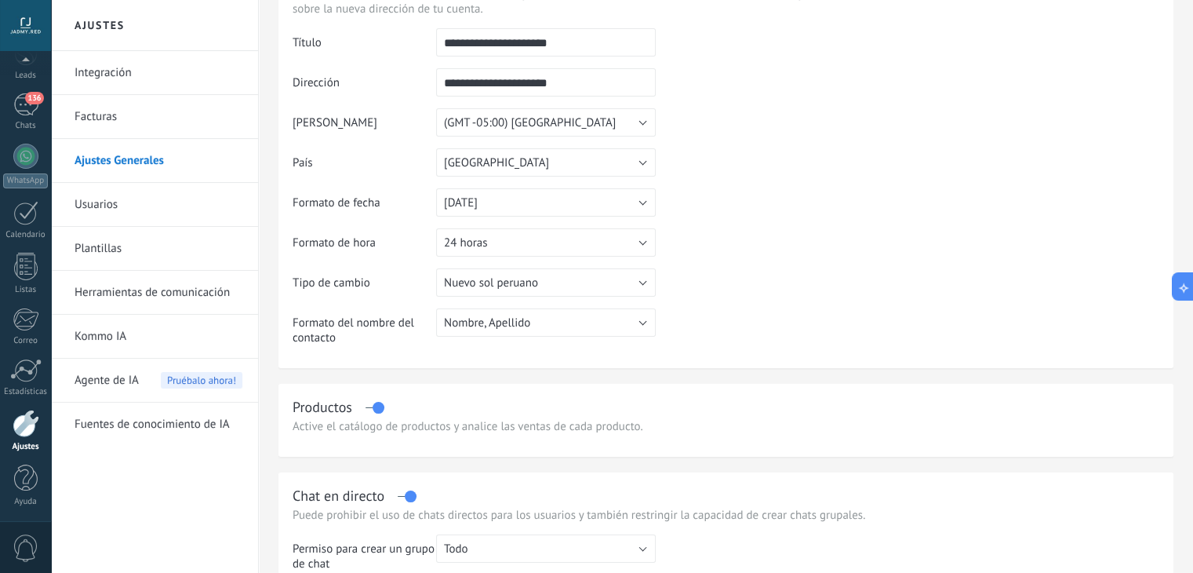
scroll to position [100, 0]
click at [723, 118] on td at bounding box center [908, 107] width 504 height 160
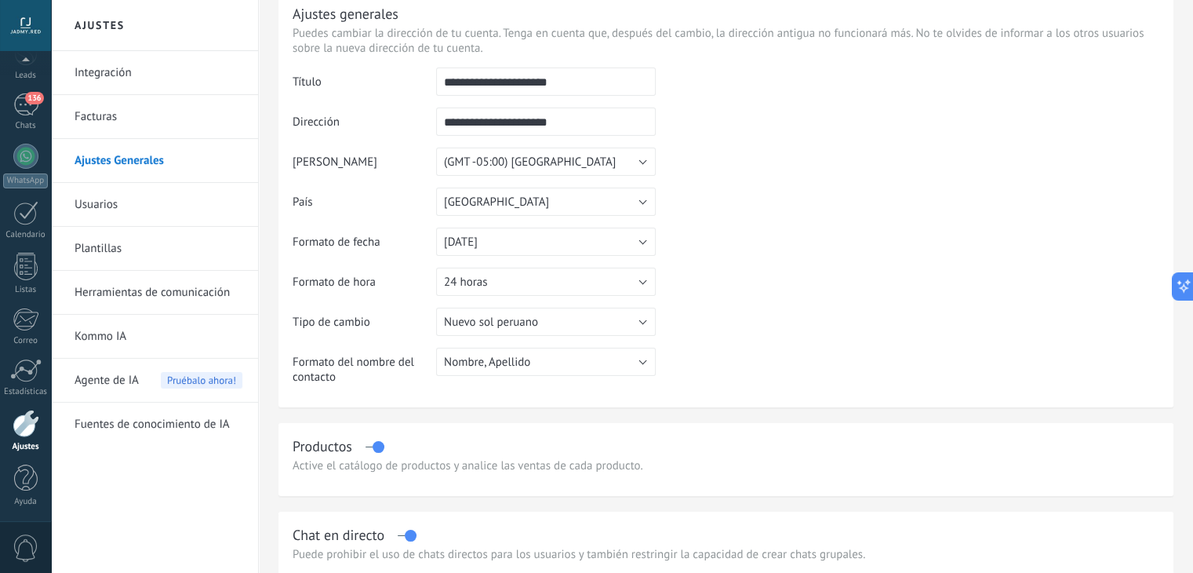
scroll to position [82, 0]
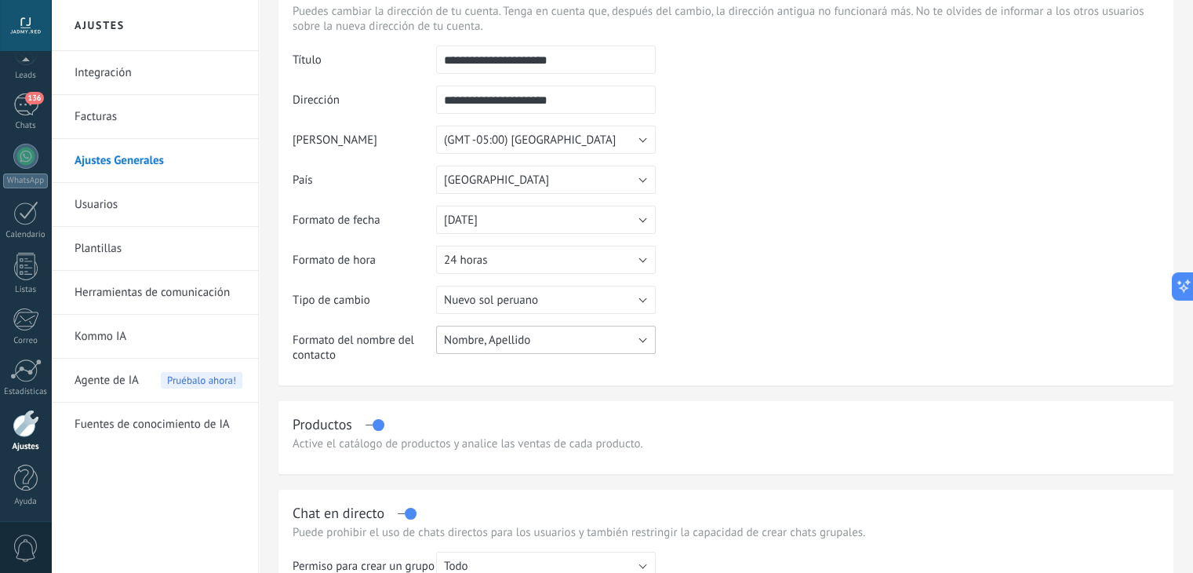
click at [637, 339] on button "Nombre, Apellido" at bounding box center [546, 340] width 220 height 28
click at [705, 290] on table "**********" at bounding box center [726, 210] width 867 height 329
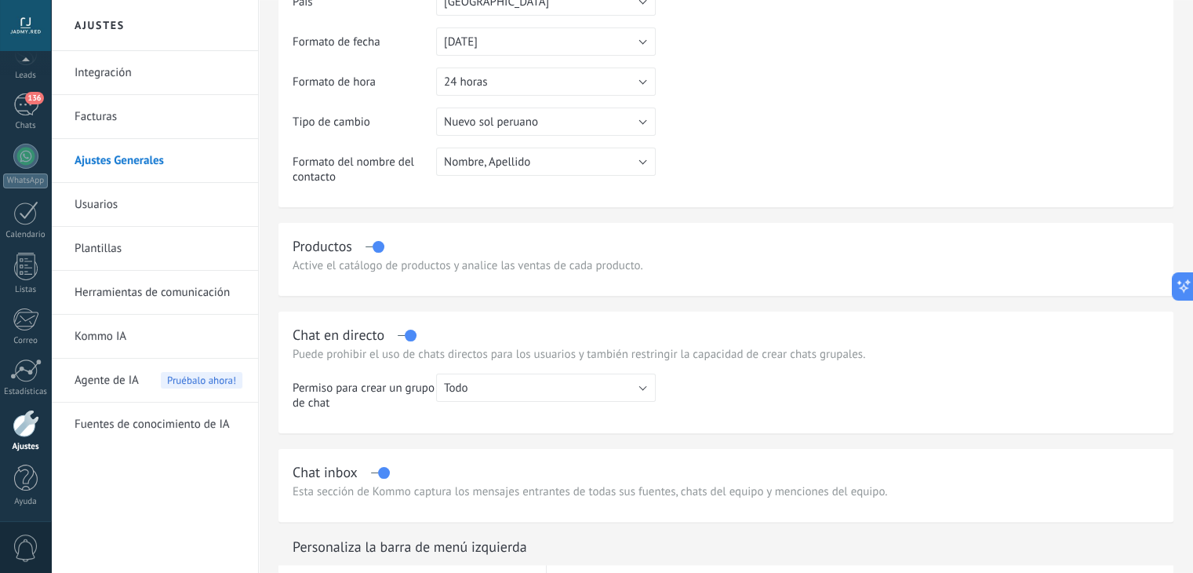
scroll to position [356, 0]
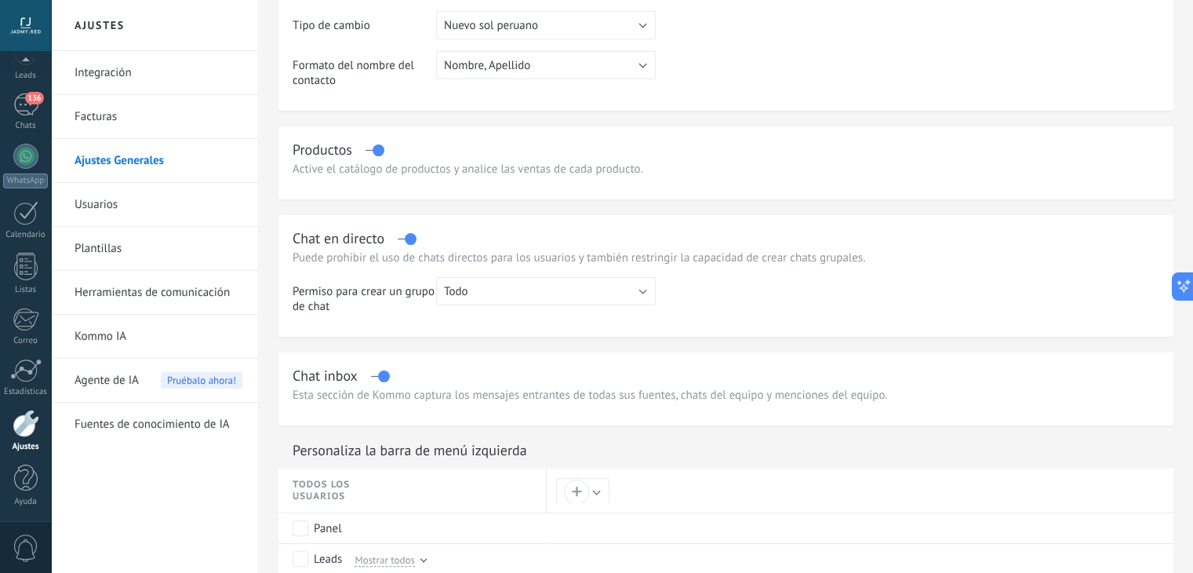
click at [375, 150] on label at bounding box center [375, 150] width 18 height 1
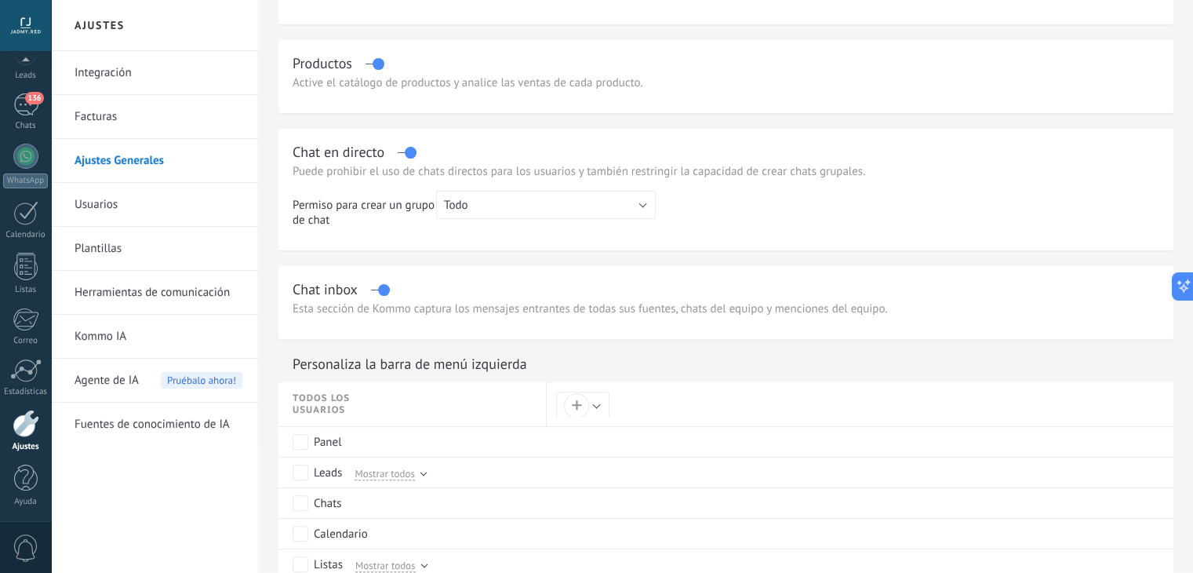
scroll to position [442, 0]
click at [650, 207] on button "Todo" at bounding box center [546, 205] width 220 height 28
click at [650, 207] on li "Todo" at bounding box center [541, 204] width 228 height 27
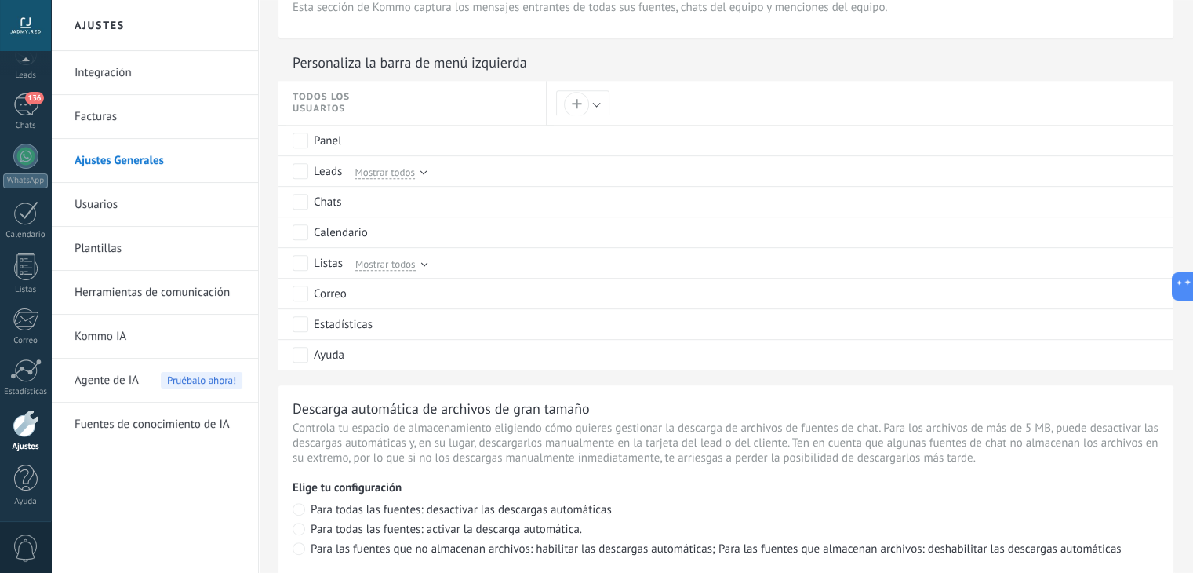
scroll to position [744, 0]
click at [420, 173] on div "Mostrar todos" at bounding box center [387, 171] width 78 height 14
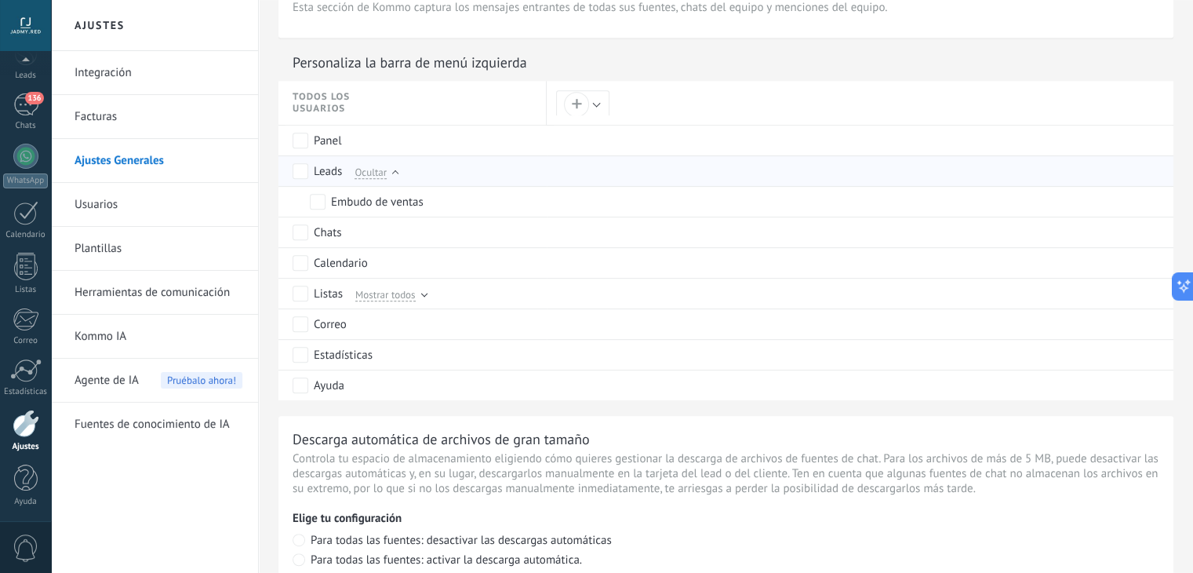
click at [383, 174] on span "Ocultar" at bounding box center [371, 172] width 32 height 14
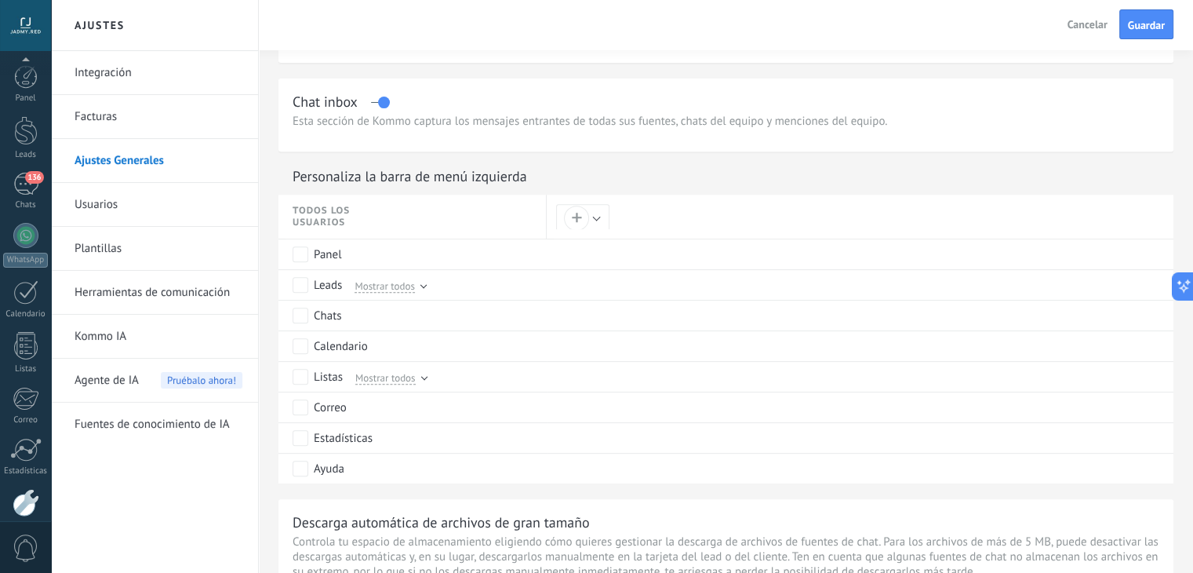
scroll to position [79, 0]
click at [385, 377] on span "Mostrar todos" at bounding box center [385, 377] width 60 height 14
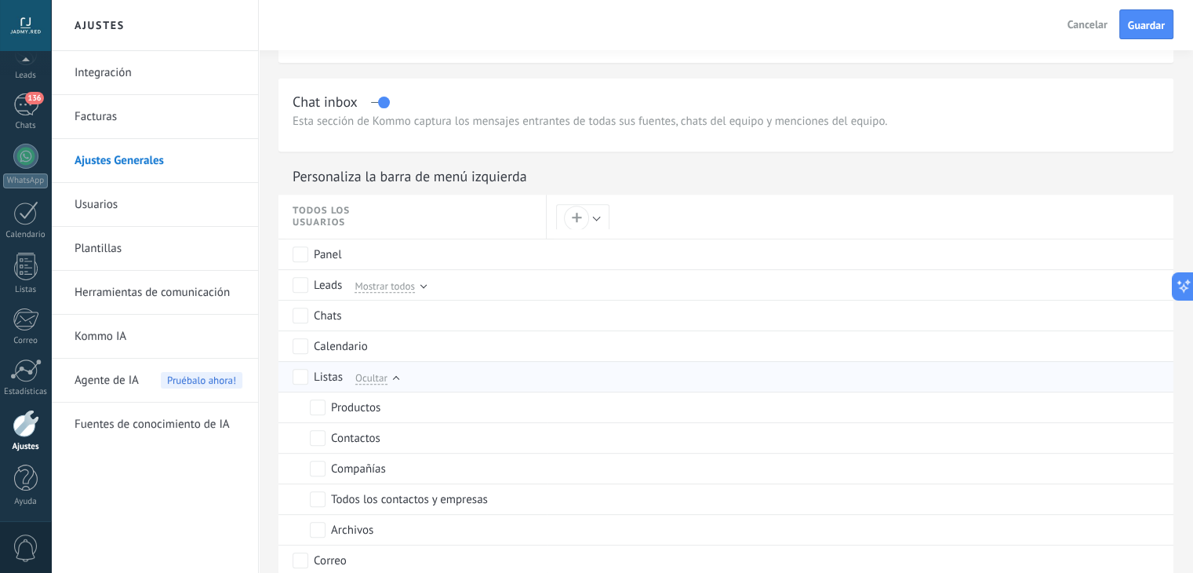
click at [385, 377] on span "Ocultar" at bounding box center [371, 377] width 32 height 14
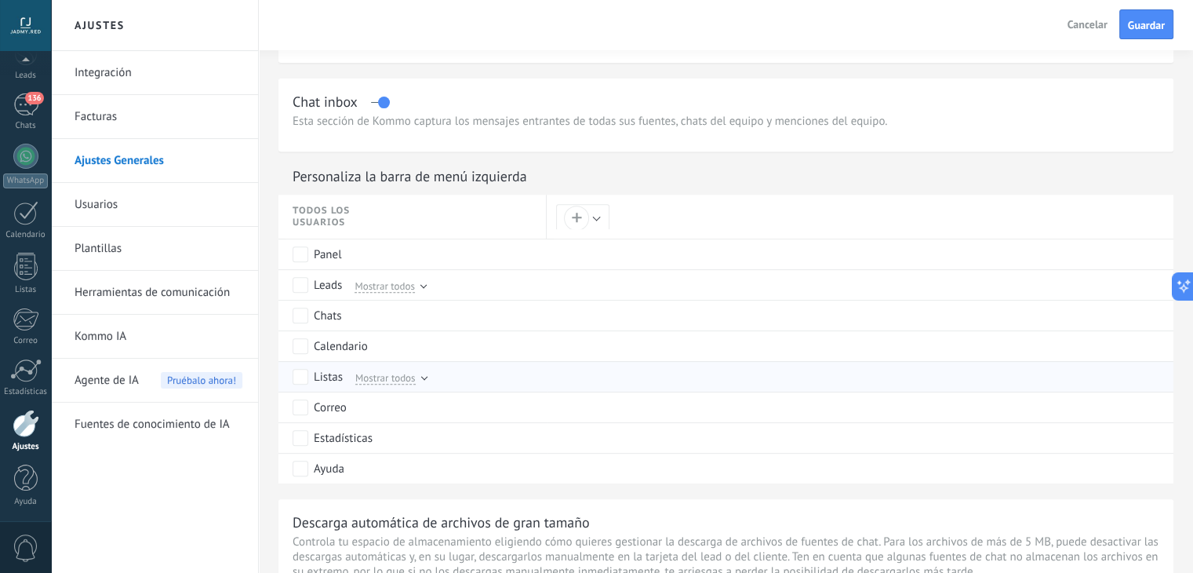
click at [383, 377] on span "Mostrar todos" at bounding box center [385, 377] width 60 height 14
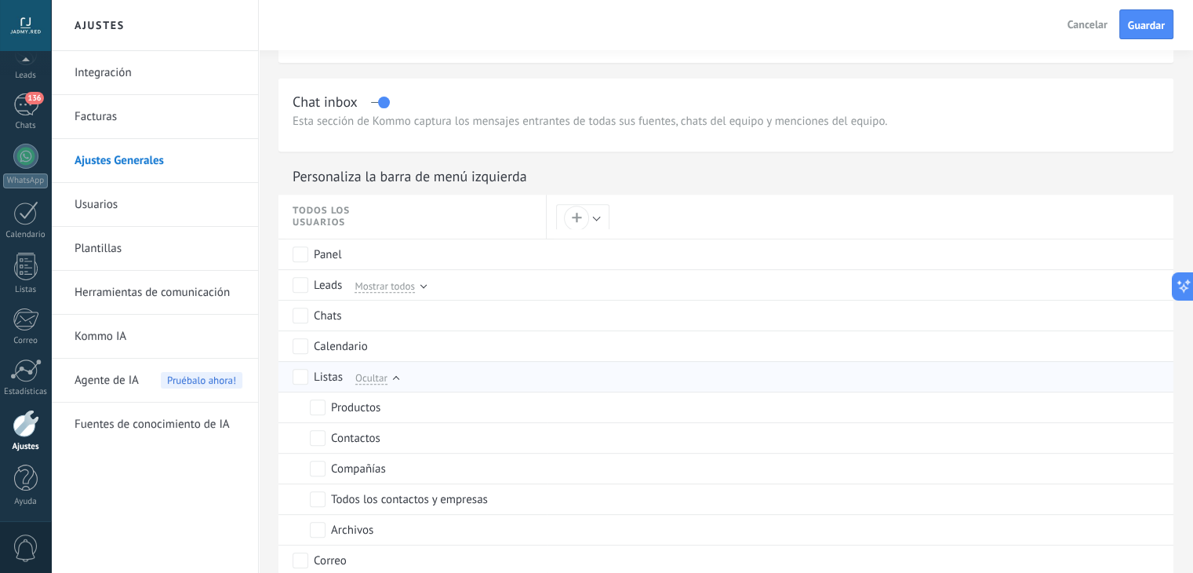
click at [383, 377] on span "Ocultar" at bounding box center [371, 377] width 32 height 14
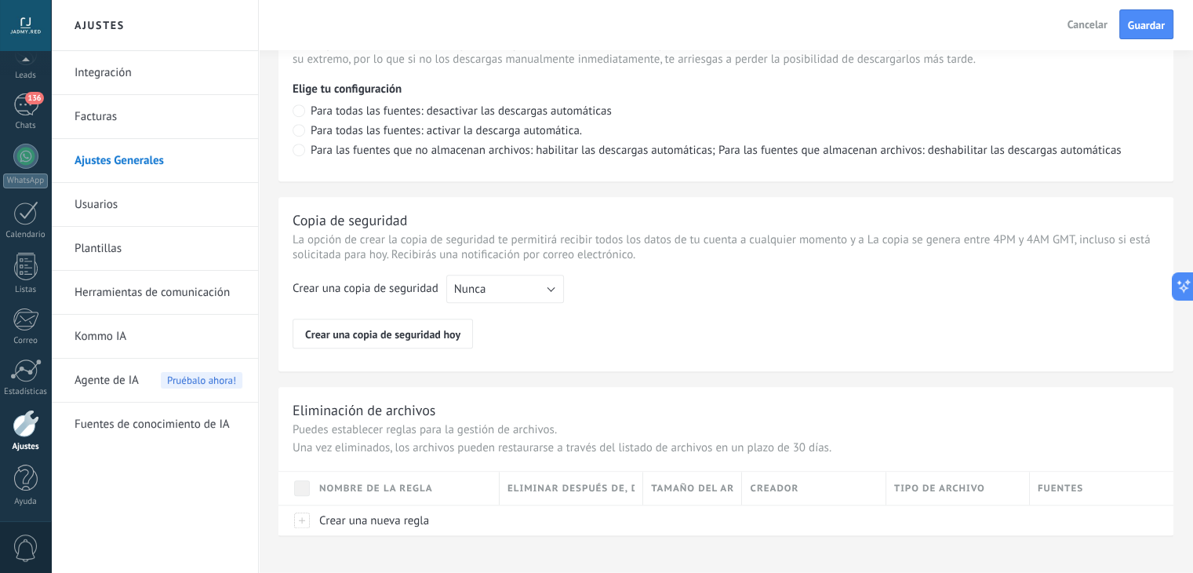
scroll to position [1145, 0]
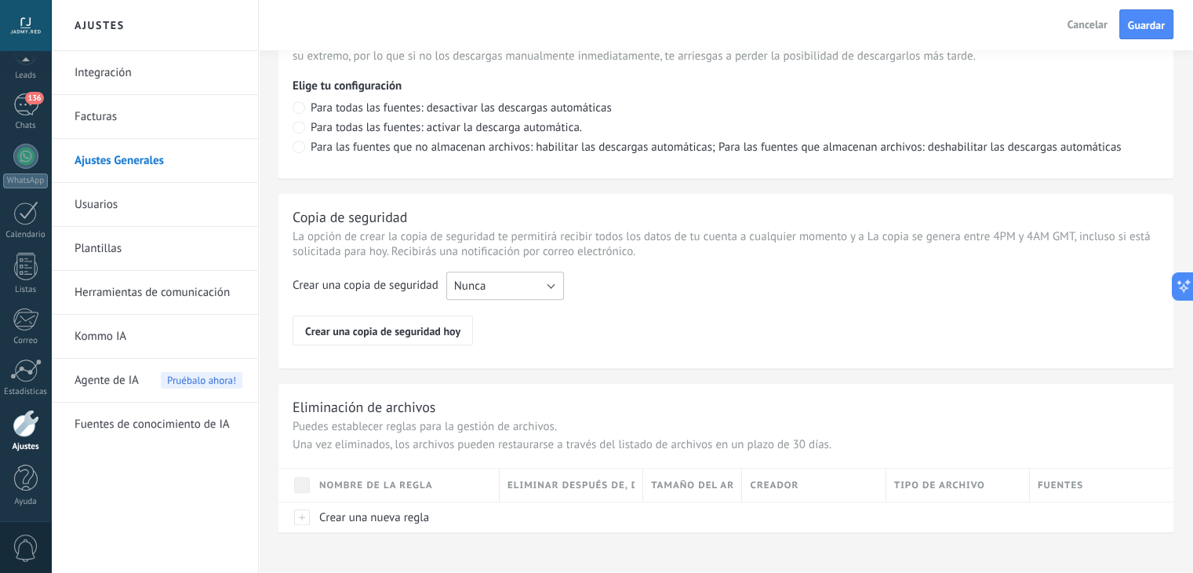
click at [545, 289] on button "Nunca" at bounding box center [505, 285] width 118 height 28
click at [603, 286] on div "Crear una copia de seguridad Nunca Cada semana Cada mes Nunca Crear una copia d…" at bounding box center [726, 308] width 867 height 74
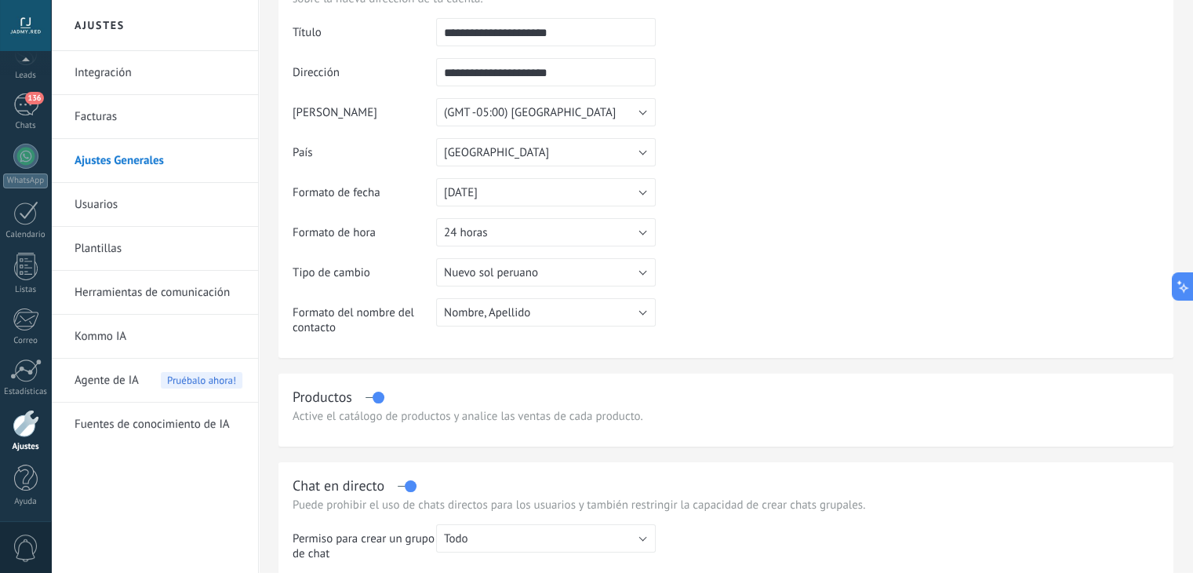
scroll to position [0, 0]
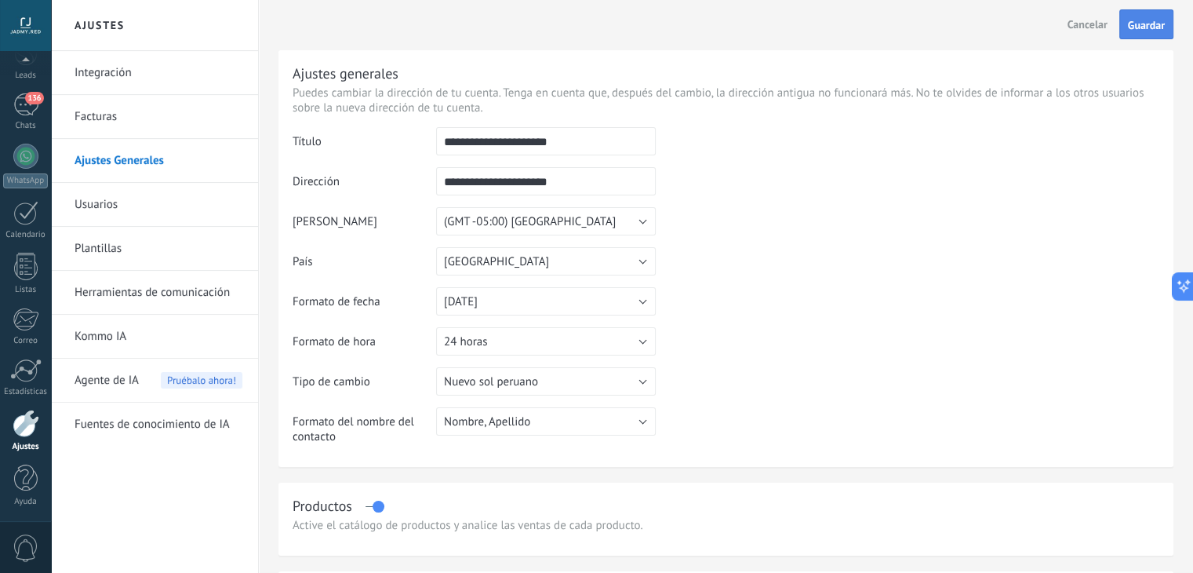
click at [1145, 29] on span "Guardar" at bounding box center [1146, 25] width 37 height 11
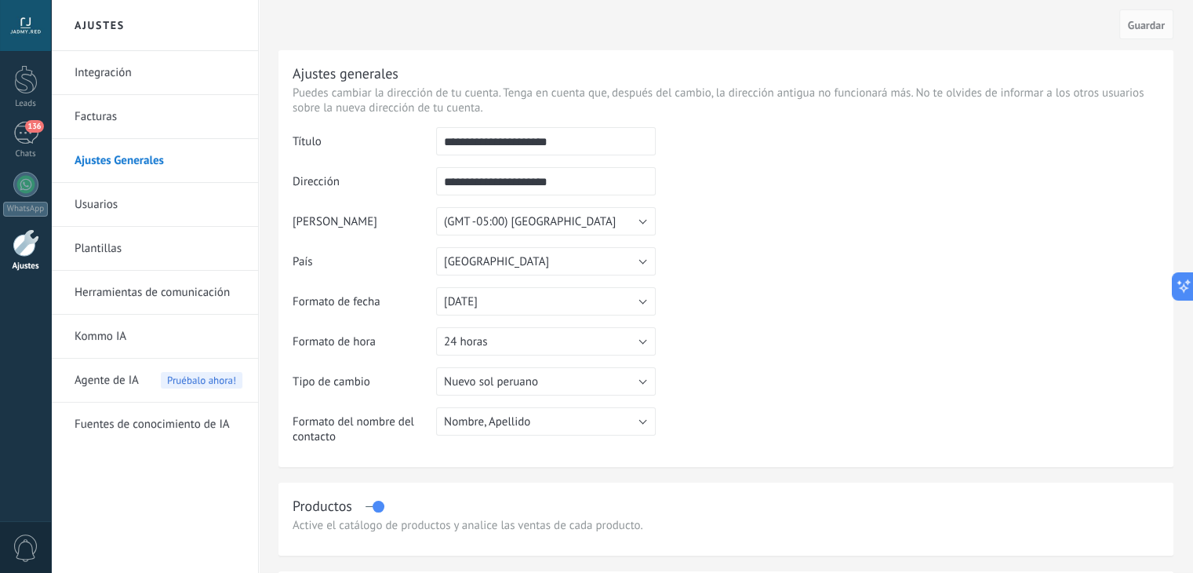
click at [118, 104] on link "Facturas" at bounding box center [159, 117] width 168 height 44
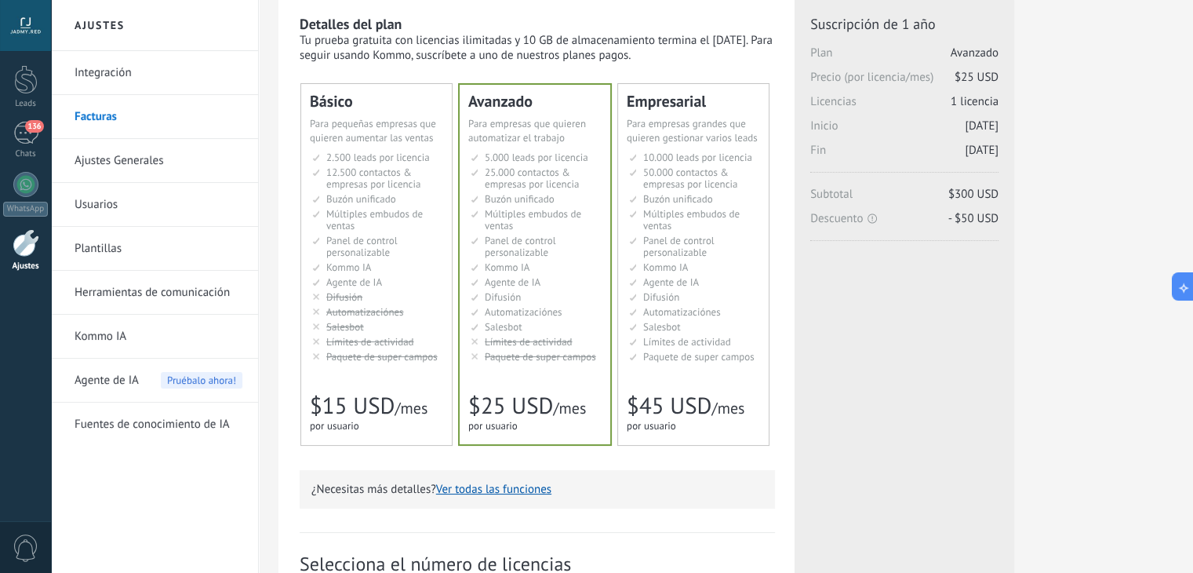
scroll to position [50, 0]
click at [496, 275] on span "Agente de IA" at bounding box center [513, 281] width 56 height 13
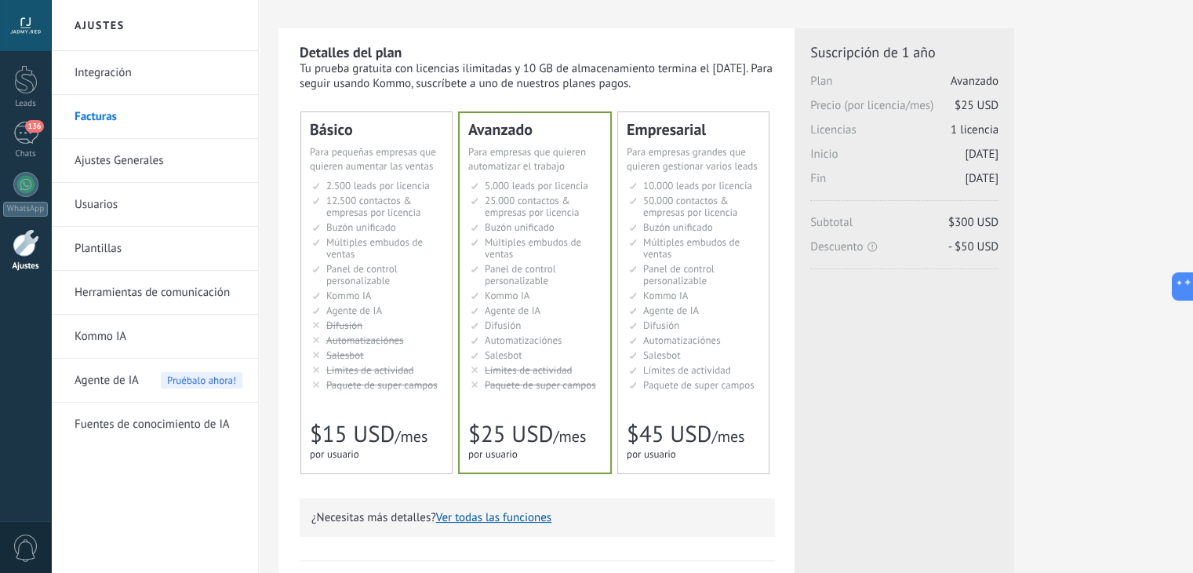
scroll to position [22, 0]
click at [363, 398] on div "Básico Для увеличения продаж в малом бизнесе For small businesses that want to …" at bounding box center [376, 292] width 151 height 361
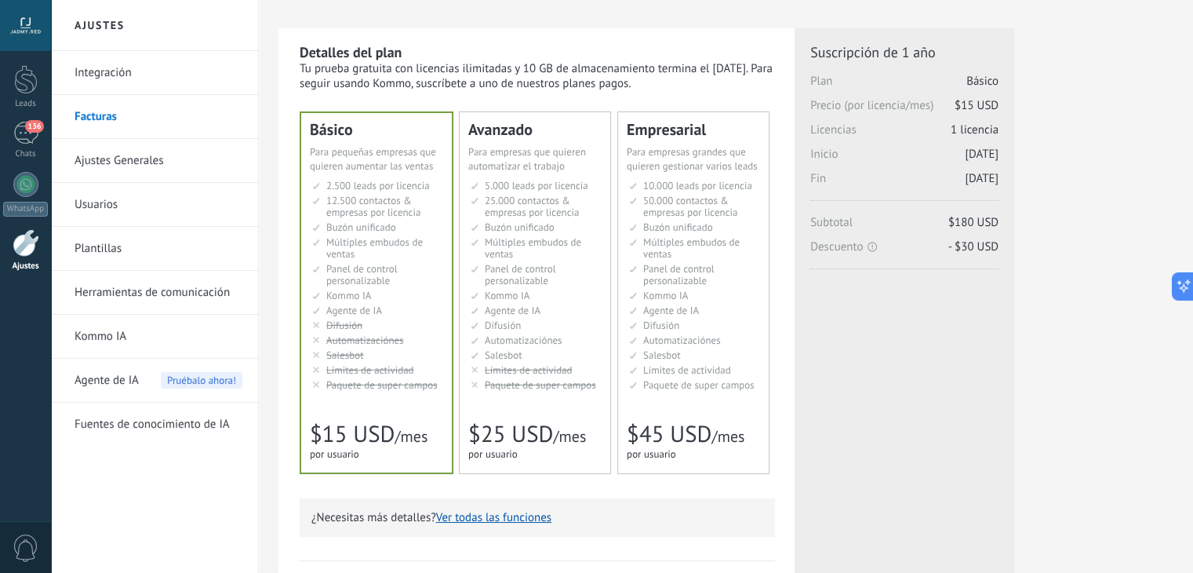
click at [532, 365] on span "Límites de actividad" at bounding box center [529, 369] width 88 height 13
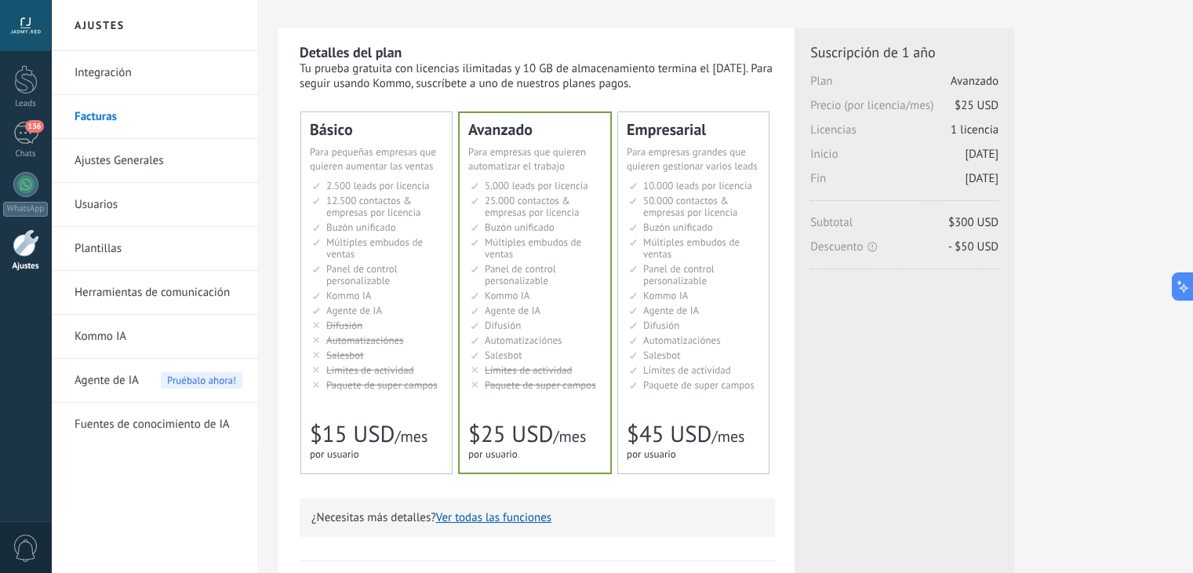
click at [697, 280] on span "Panel de control personalizable" at bounding box center [678, 274] width 71 height 25
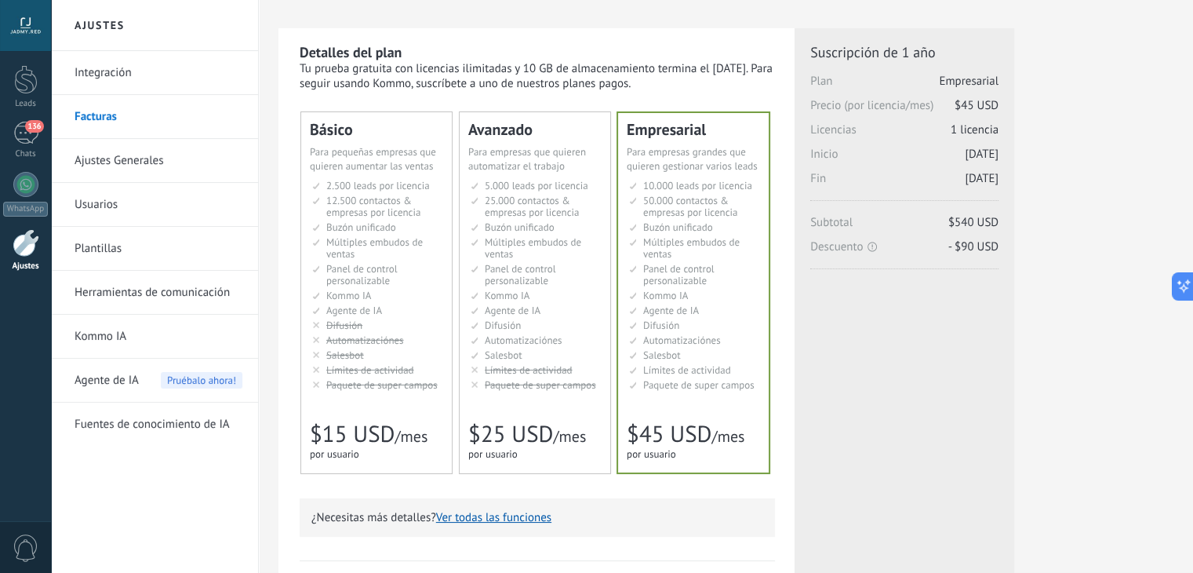
click at [961, 397] on div "Licencias adicionales Plan Empresarial Precio (por licencia/mes) $45 USD Nuevas…" at bounding box center [904, 223] width 188 height 361
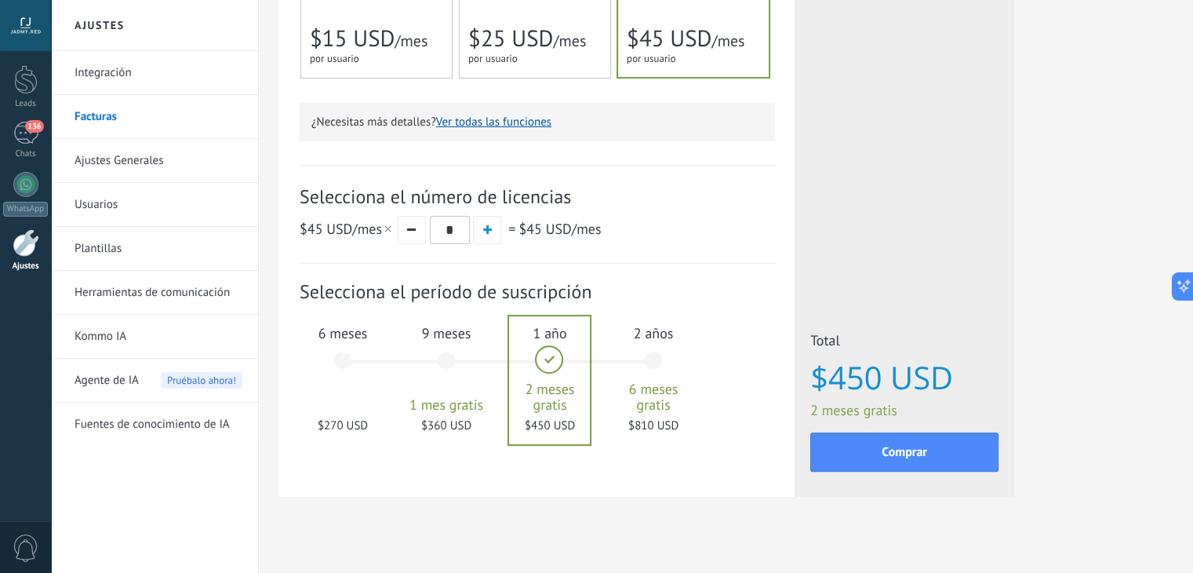
scroll to position [433, 0]
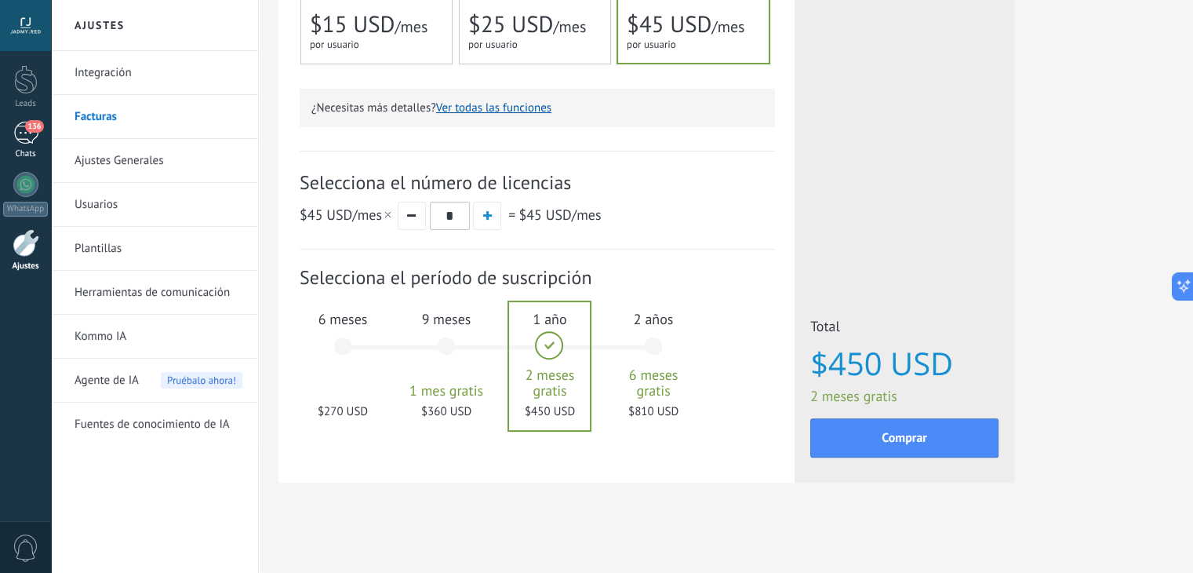
click at [30, 139] on div "136" at bounding box center [25, 133] width 25 height 23
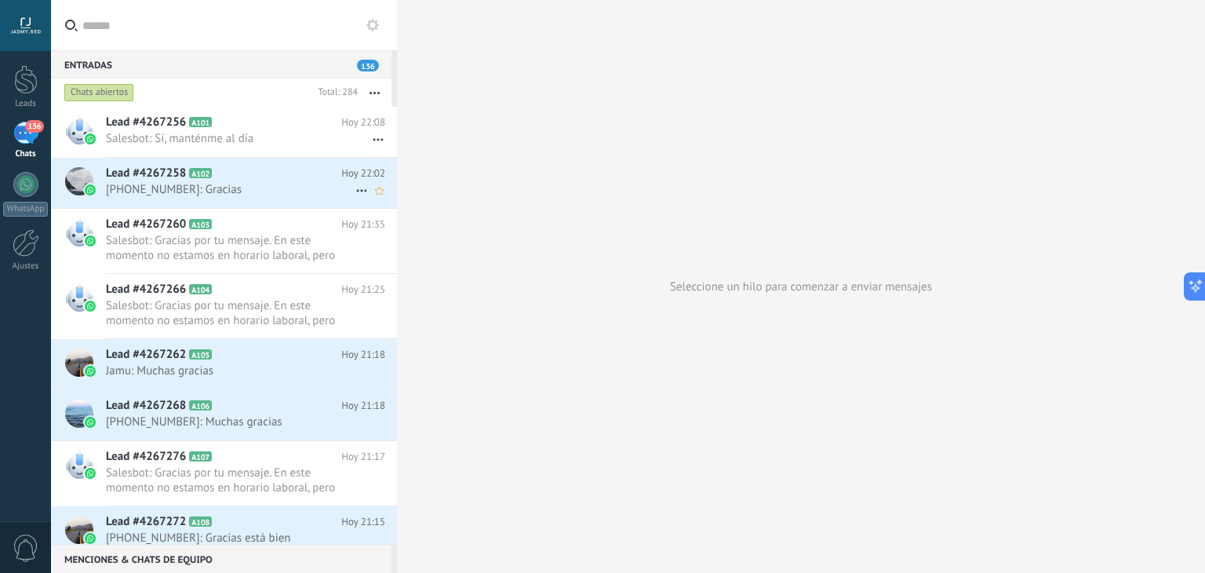
click at [267, 168] on h2 "Lead #4267258 A102" at bounding box center [223, 174] width 235 height 16
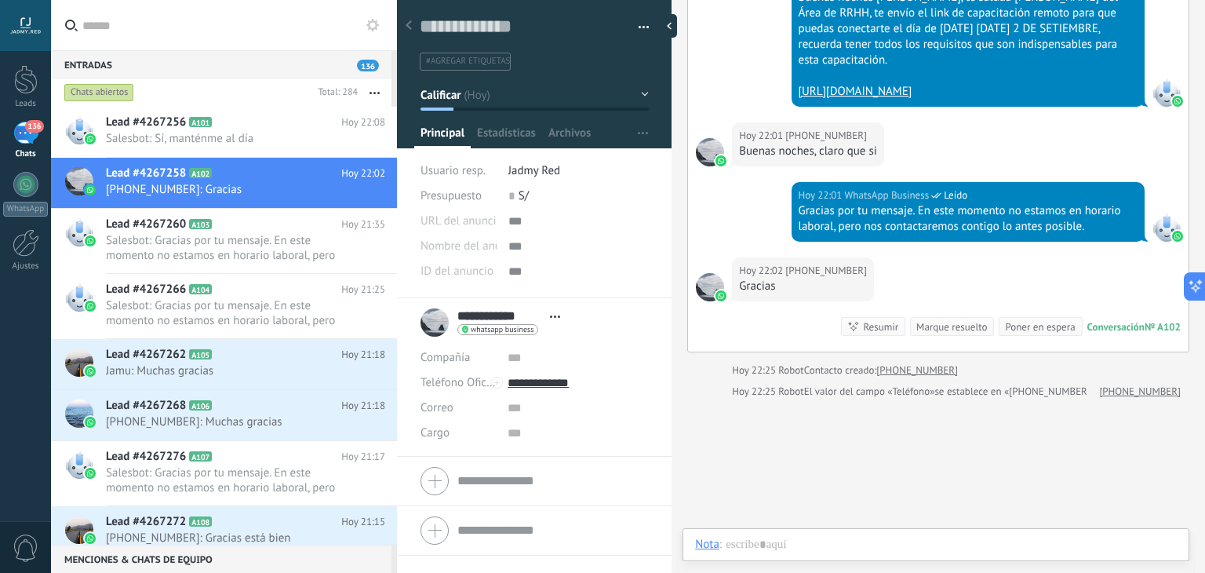
scroll to position [23, 0]
